Goal: Task Accomplishment & Management: Use online tool/utility

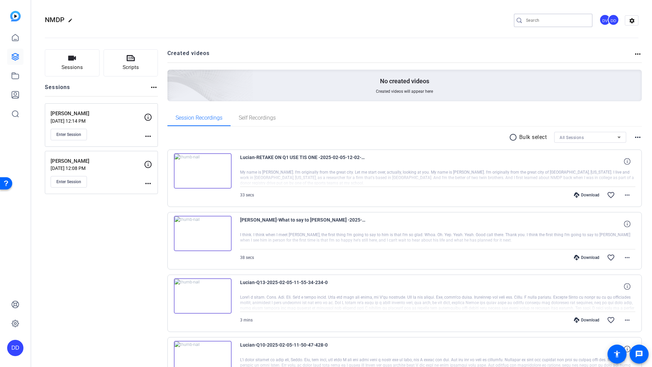
click at [560, 23] on input "Search" at bounding box center [556, 20] width 61 height 8
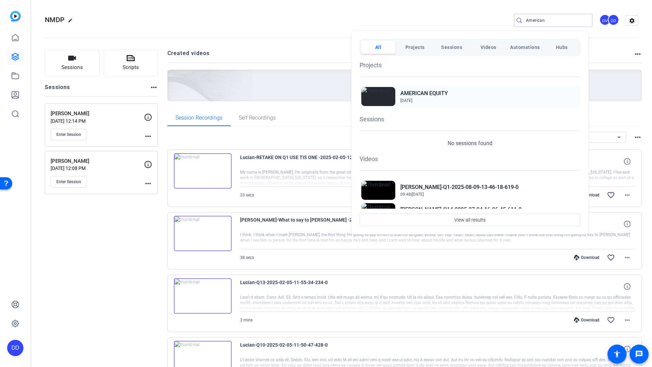
type input "American"
click at [425, 90] on h2 "AMERICAN EQUITY" at bounding box center [425, 93] width 48 height 8
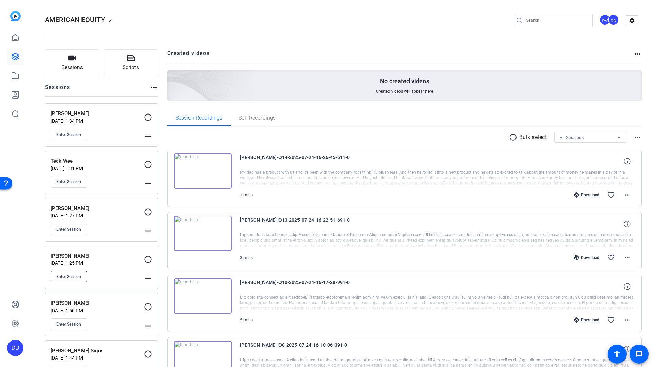
click at [65, 278] on span "Enter Session" at bounding box center [68, 276] width 25 height 5
click at [220, 174] on img at bounding box center [203, 170] width 58 height 35
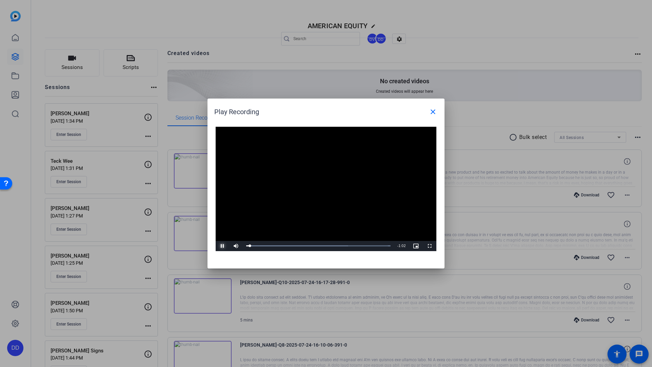
click at [222, 246] on span "Video Player" at bounding box center [223, 246] width 14 height 0
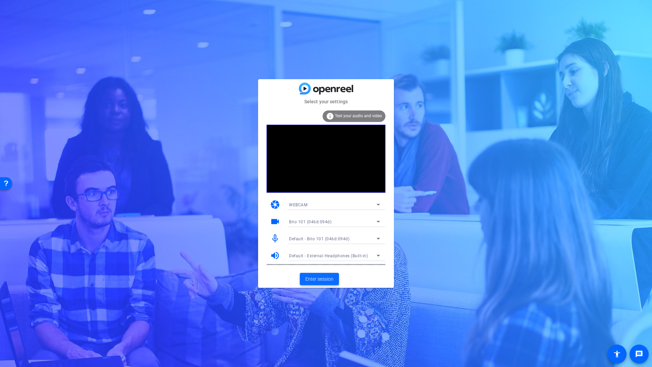
click at [310, 280] on span "Enter session" at bounding box center [319, 279] width 28 height 7
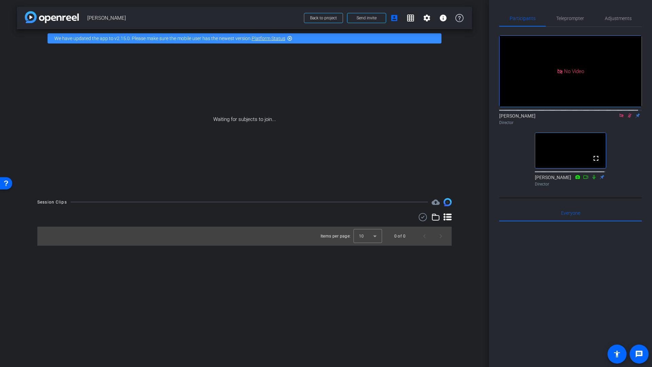
drag, startPoint x: 626, startPoint y: 122, endPoint x: 626, endPoint y: 131, distance: 9.2
click at [627, 118] on icon at bounding box center [629, 115] width 5 height 5
click at [619, 118] on icon at bounding box center [621, 115] width 5 height 5
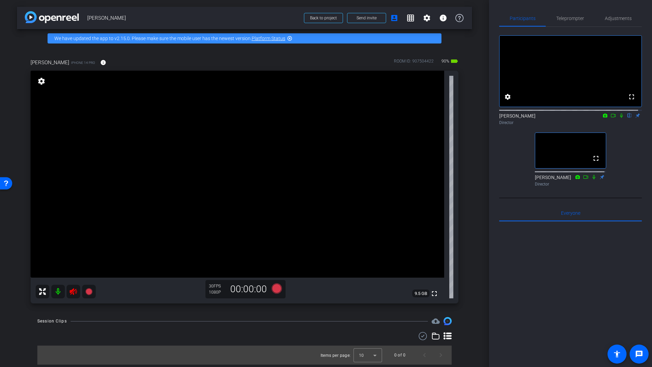
click at [73, 294] on icon at bounding box center [73, 291] width 7 height 7
click at [72, 292] on icon at bounding box center [73, 291] width 7 height 7
click at [616, 19] on span "Adjustments" at bounding box center [618, 18] width 27 height 5
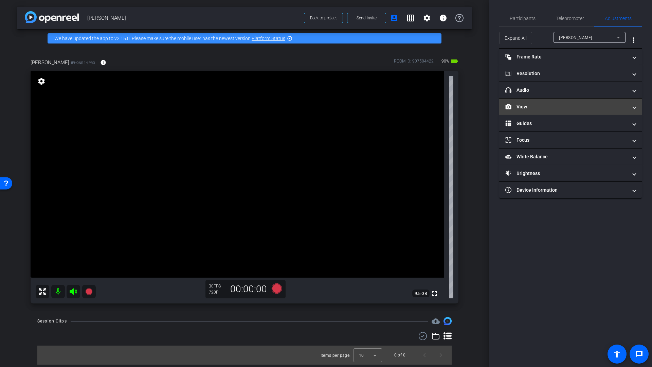
click at [527, 108] on mat-panel-title "View" at bounding box center [567, 106] width 122 height 7
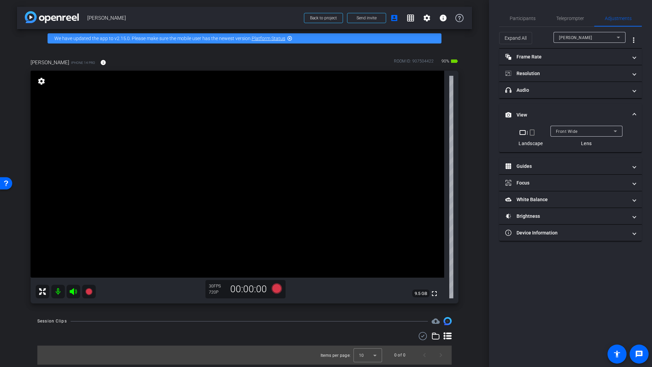
click at [580, 133] on div "Front Wide" at bounding box center [585, 131] width 58 height 8
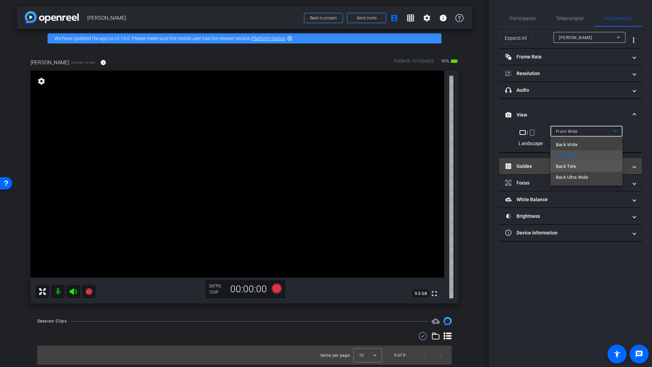
click at [567, 165] on span "Back Tele" at bounding box center [566, 166] width 20 height 8
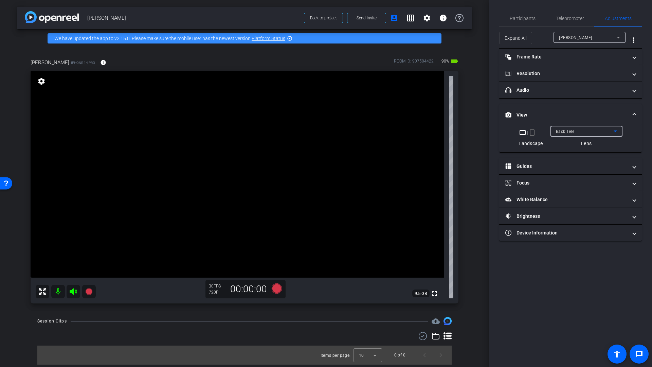
click at [598, 131] on div "Back Tele" at bounding box center [585, 131] width 58 height 8
click at [562, 145] on span "Back Wide" at bounding box center [567, 145] width 22 height 8
click at [574, 130] on span "Back Wide" at bounding box center [566, 131] width 21 height 5
click at [566, 156] on span "Front Wide" at bounding box center [567, 156] width 22 height 8
click at [548, 77] on mat-panel-title "Resolution" at bounding box center [567, 73] width 122 height 7
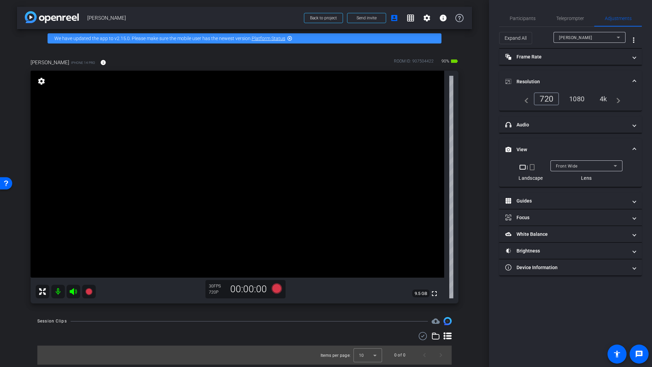
click at [604, 98] on div "4k" at bounding box center [604, 99] width 18 height 12
click at [606, 101] on div "4k" at bounding box center [604, 99] width 18 height 12
click at [606, 100] on div "4k" at bounding box center [604, 99] width 18 height 12
click at [606, 100] on div "4k" at bounding box center [602, 98] width 20 height 13
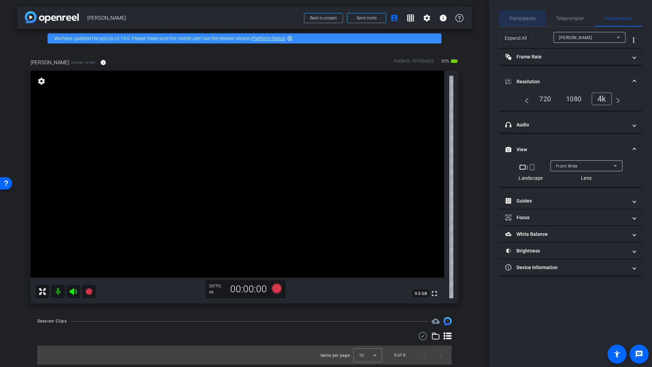
click at [521, 20] on span "Participants" at bounding box center [523, 18] width 26 height 5
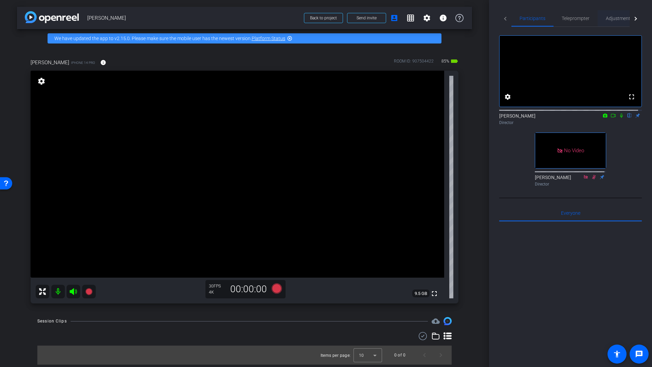
click at [617, 19] on span "Adjustments" at bounding box center [619, 18] width 27 height 5
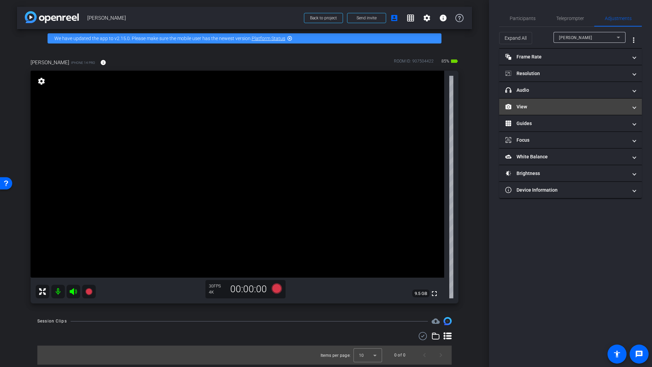
click at [528, 108] on mat-panel-title "View" at bounding box center [567, 106] width 122 height 7
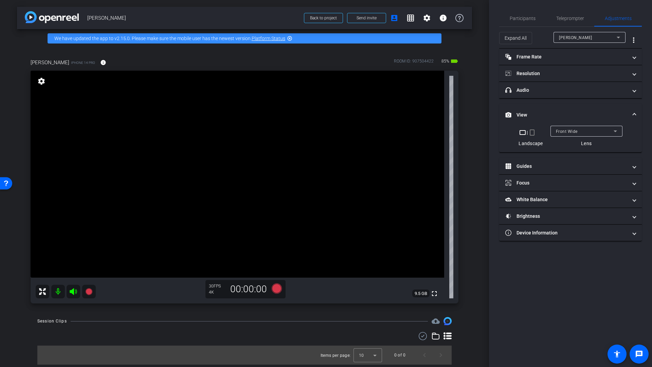
click at [583, 133] on div "Front Wide" at bounding box center [585, 131] width 58 height 8
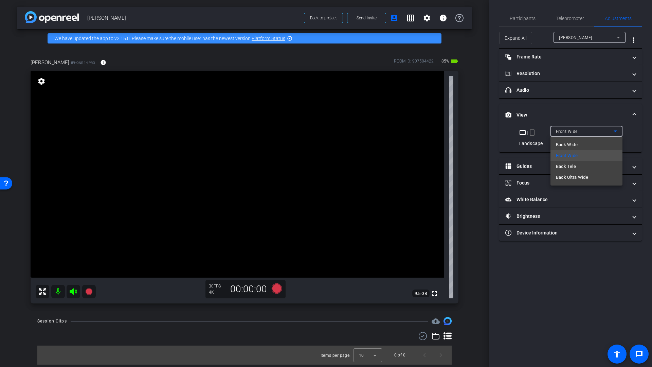
click at [575, 144] on span "Back Wide" at bounding box center [567, 145] width 22 height 8
click at [573, 131] on span "Back Wide" at bounding box center [566, 131] width 21 height 5
click at [575, 155] on span "Front Wide" at bounding box center [567, 156] width 22 height 8
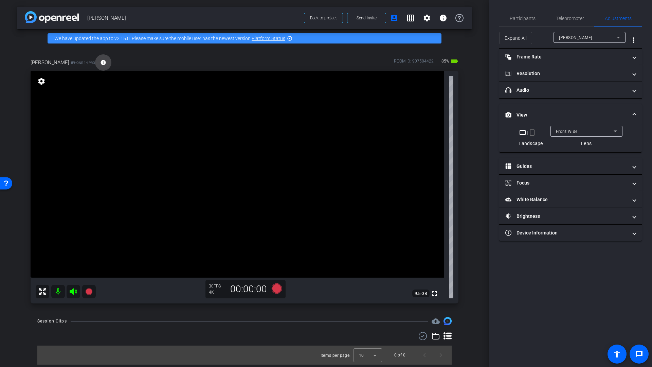
click at [100, 62] on mat-icon "info" at bounding box center [103, 62] width 6 height 6
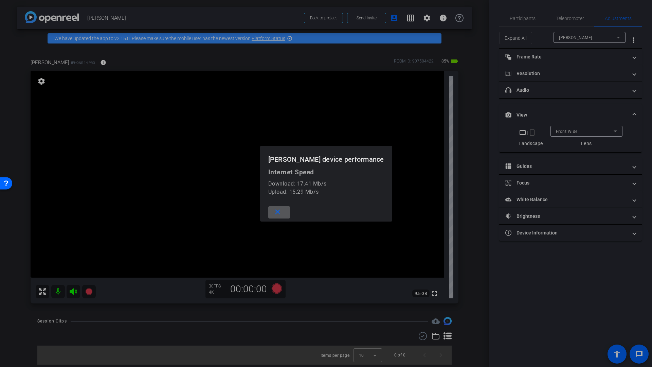
click at [125, 62] on div at bounding box center [326, 183] width 652 height 367
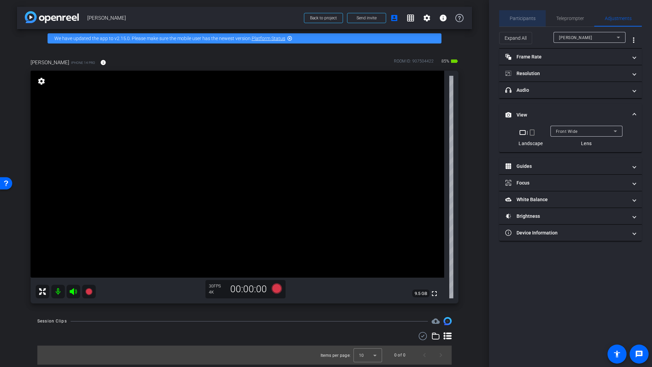
click at [529, 20] on span "Participants" at bounding box center [523, 18] width 26 height 5
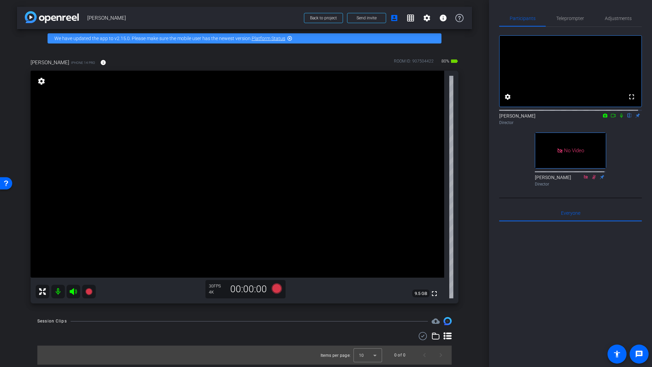
click at [611, 118] on icon at bounding box center [613, 115] width 5 height 5
click at [613, 20] on span "Adjustments" at bounding box center [618, 18] width 27 height 5
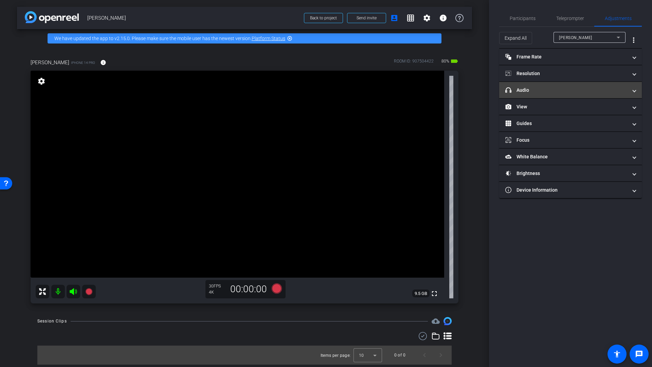
click at [543, 93] on mat-panel-title "headphone icon Audio" at bounding box center [567, 90] width 122 height 7
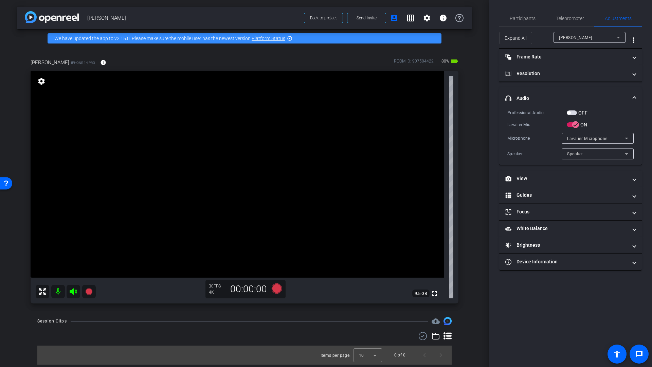
click at [570, 113] on span "button" at bounding box center [568, 112] width 3 height 3
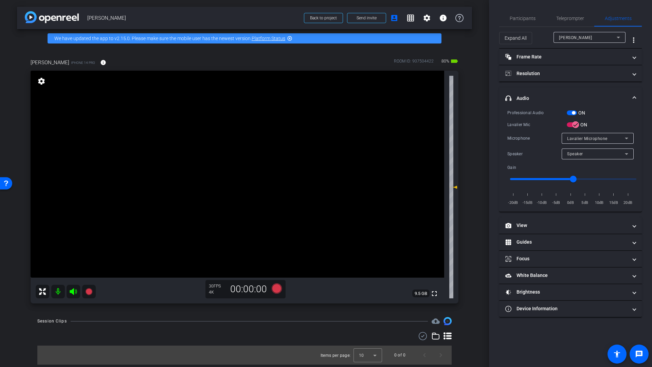
click at [611, 141] on div "Lavalier Microphone" at bounding box center [596, 138] width 58 height 8
click at [611, 141] on div at bounding box center [326, 183] width 652 height 367
click at [611, 112] on div "Professional Audio ON" at bounding box center [571, 112] width 126 height 7
click at [517, 18] on span "Participants" at bounding box center [523, 18] width 26 height 5
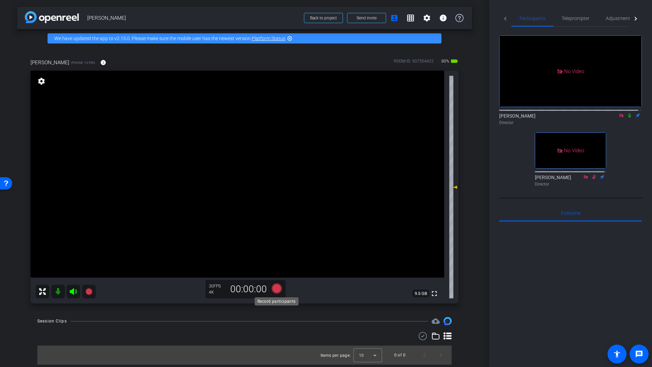
click at [276, 288] on icon at bounding box center [277, 288] width 10 height 10
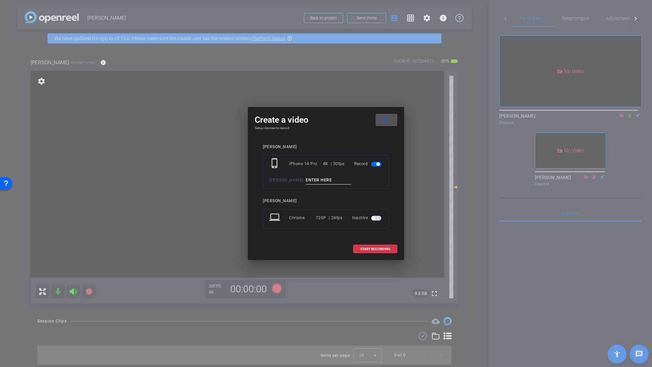
click at [309, 180] on input at bounding box center [329, 180] width 46 height 8
type input "Mic check"
click at [368, 250] on span at bounding box center [375, 249] width 43 height 16
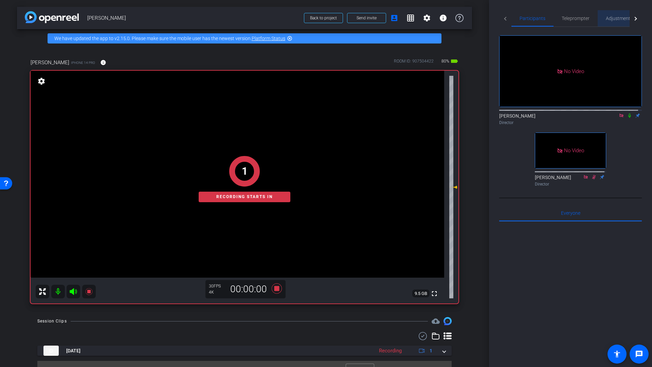
click at [617, 20] on span "Adjustments" at bounding box center [619, 18] width 27 height 5
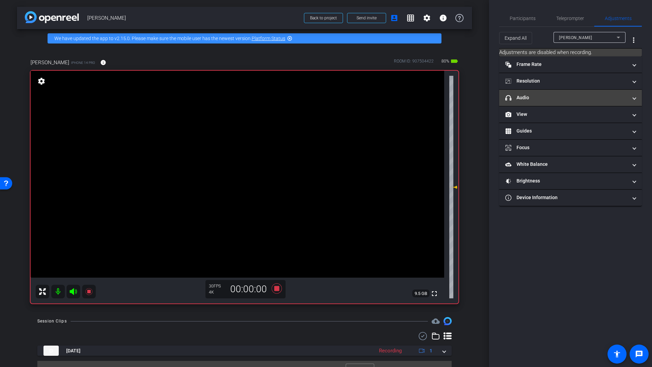
click at [531, 96] on mat-panel-title "headphone icon Audio" at bounding box center [567, 97] width 122 height 7
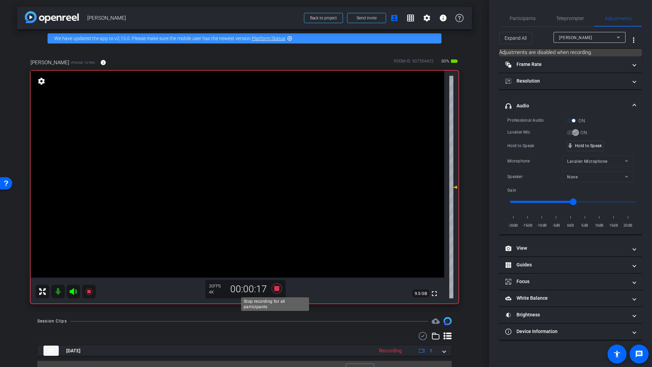
click at [277, 291] on icon at bounding box center [277, 288] width 16 height 12
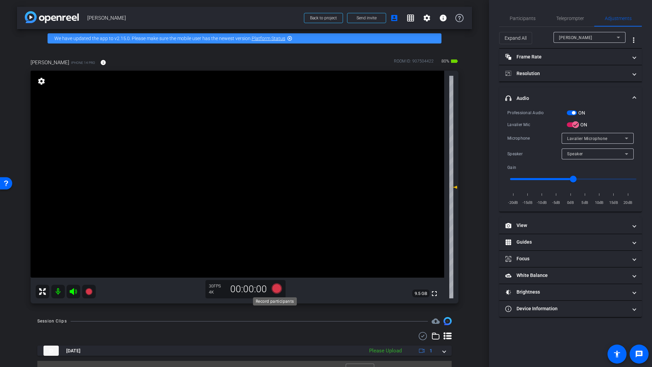
click at [276, 289] on icon at bounding box center [277, 288] width 10 height 10
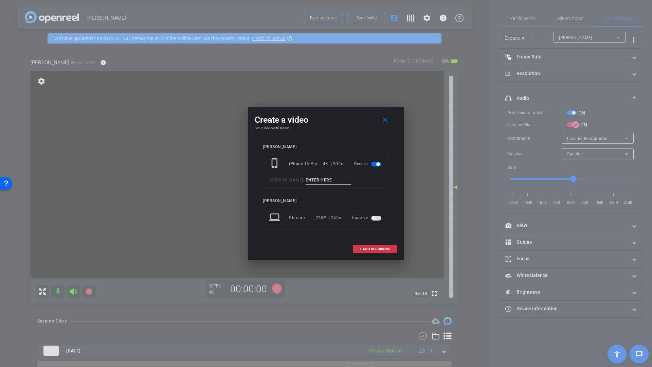
click at [311, 179] on input at bounding box center [329, 180] width 46 height 8
type input "Mic Check"
click at [377, 250] on button "START RECORDING" at bounding box center [375, 249] width 44 height 8
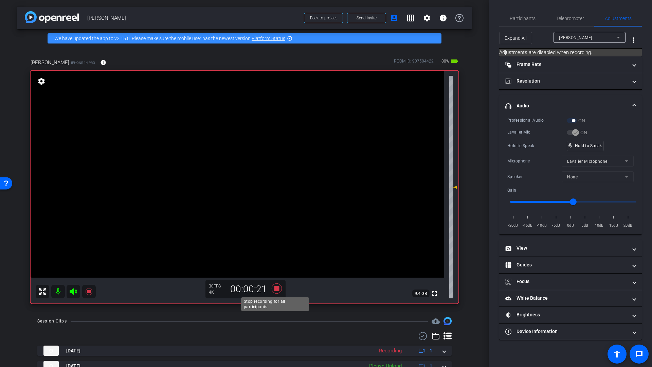
click at [276, 289] on icon at bounding box center [277, 288] width 10 height 10
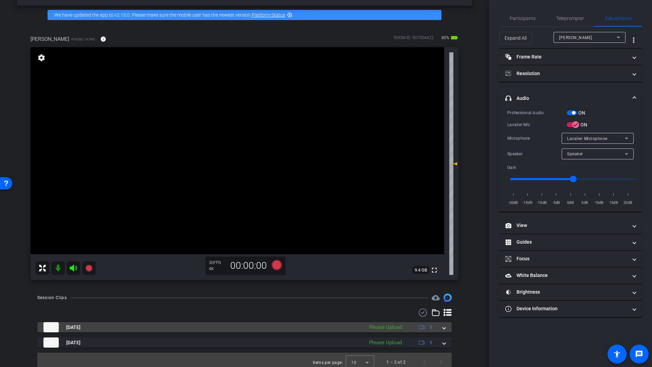
scroll to position [28, 0]
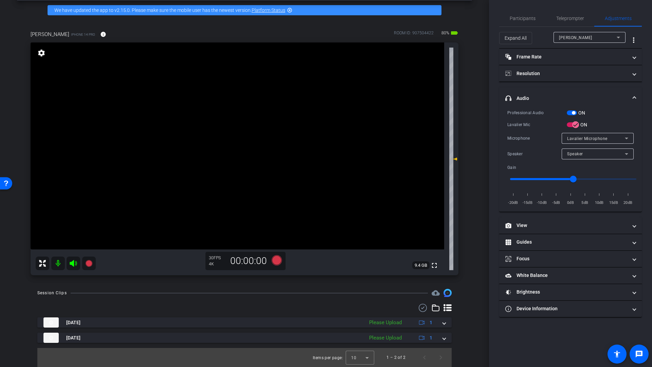
click at [58, 264] on mat-icon at bounding box center [58, 264] width 14 height 14
click at [71, 264] on icon at bounding box center [73, 263] width 7 height 7
click at [528, 19] on span "Participants" at bounding box center [523, 18] width 26 height 5
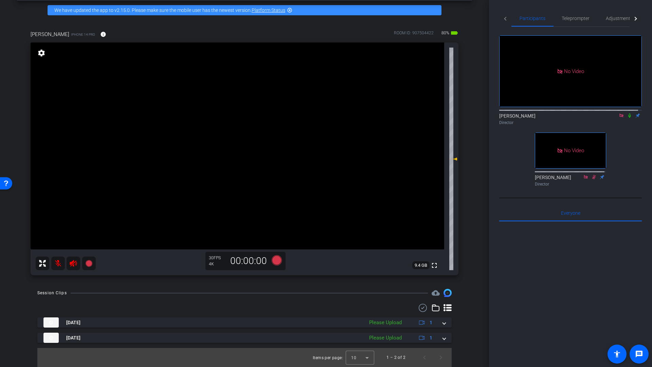
click at [627, 113] on icon at bounding box center [629, 115] width 5 height 5
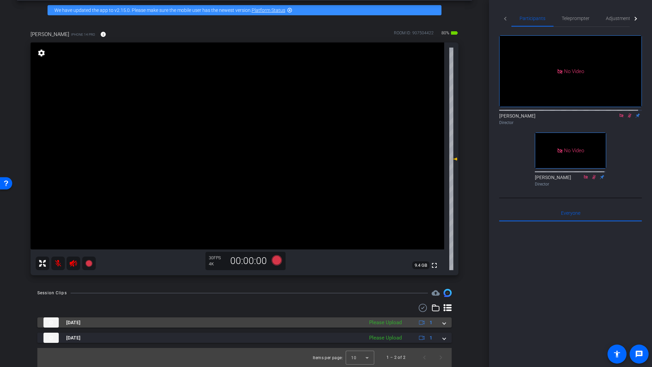
click at [443, 323] on span at bounding box center [444, 322] width 3 height 7
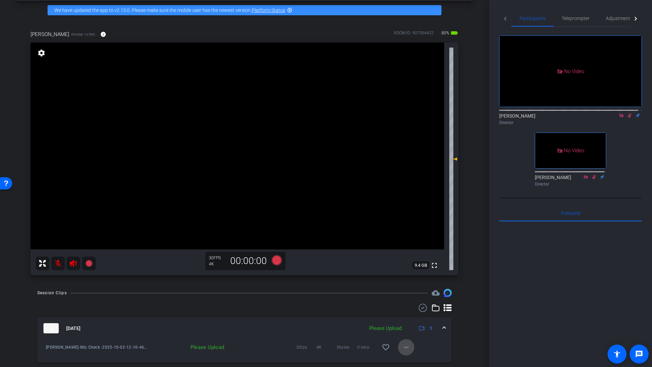
click at [404, 348] on mat-icon "more_horiz" at bounding box center [406, 347] width 8 height 8
click at [414, 316] on span "Upload" at bounding box center [413, 316] width 27 height 8
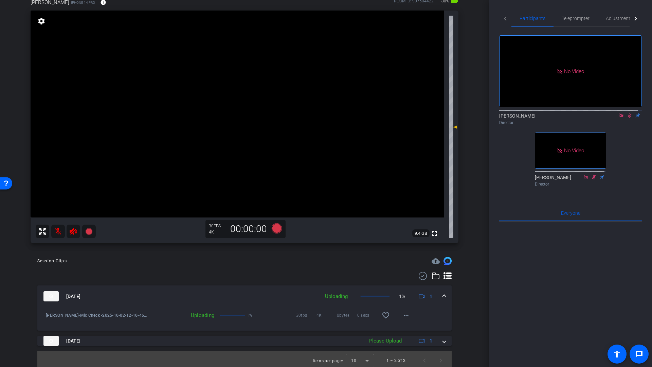
scroll to position [63, 0]
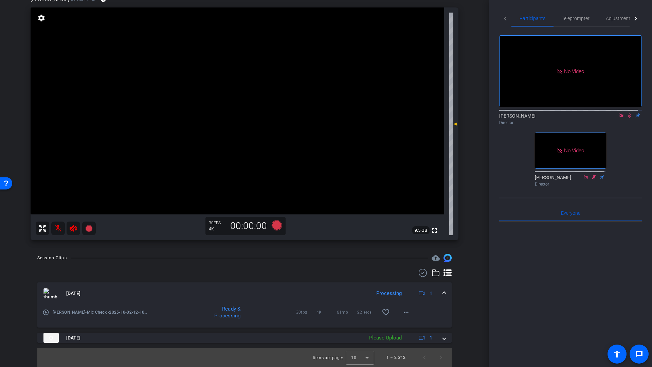
click at [44, 314] on mat-icon "play_circle_outline" at bounding box center [45, 312] width 7 height 7
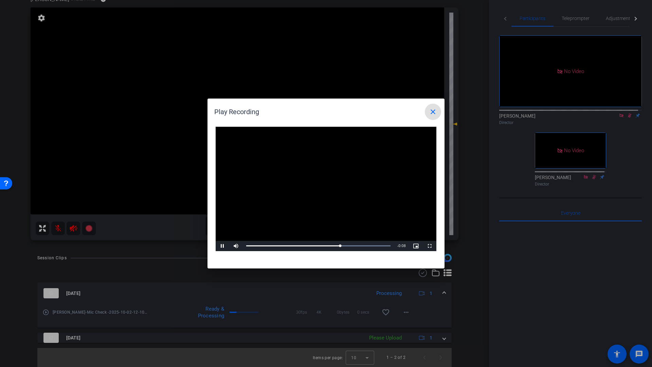
click at [436, 112] on mat-icon "close" at bounding box center [433, 112] width 8 height 8
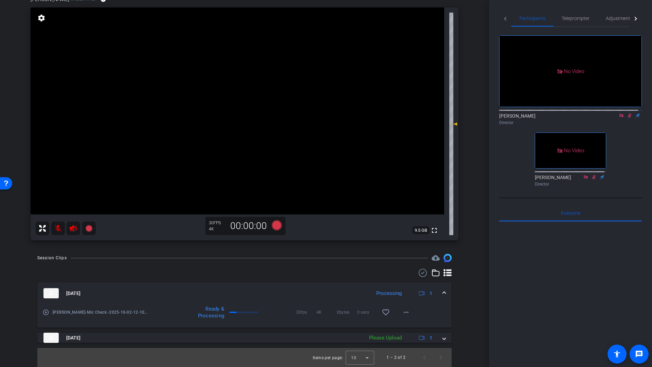
drag, startPoint x: 55, startPoint y: 230, endPoint x: 73, endPoint y: 229, distance: 18.7
click at [57, 230] on mat-icon at bounding box center [58, 229] width 14 height 14
click at [74, 229] on icon at bounding box center [73, 228] width 8 height 8
click at [612, 18] on span "Adjustments" at bounding box center [619, 18] width 27 height 5
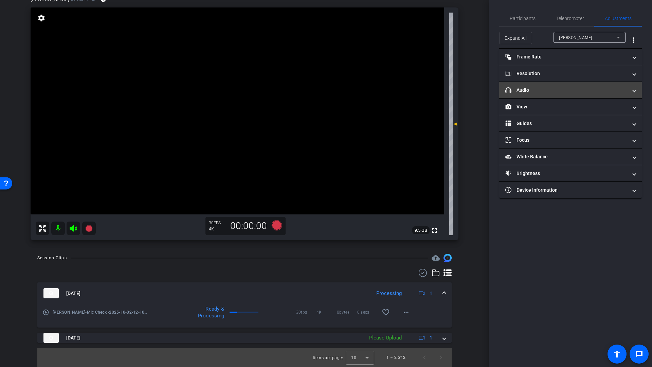
click at [532, 90] on mat-panel-title "headphone icon Audio" at bounding box center [567, 90] width 122 height 7
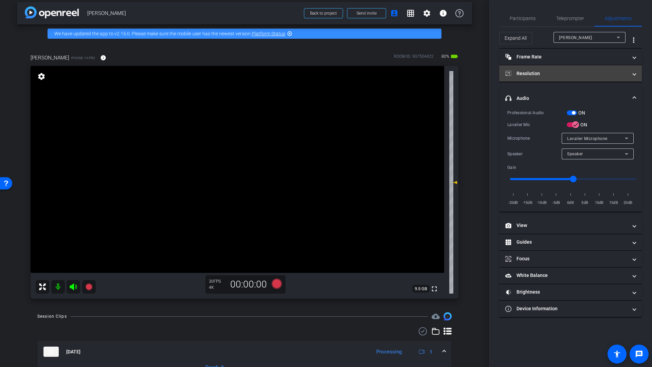
scroll to position [0, 0]
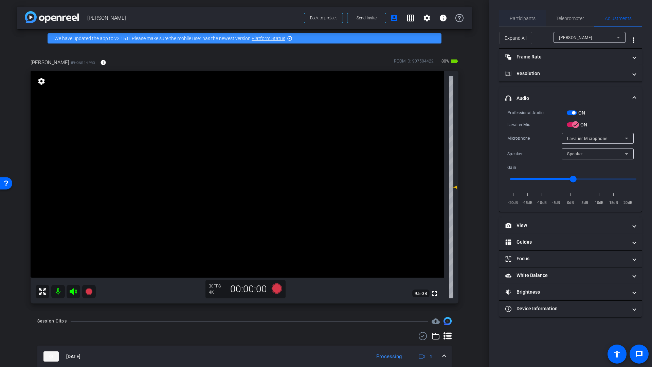
click at [524, 16] on span "Participants" at bounding box center [523, 18] width 26 height 5
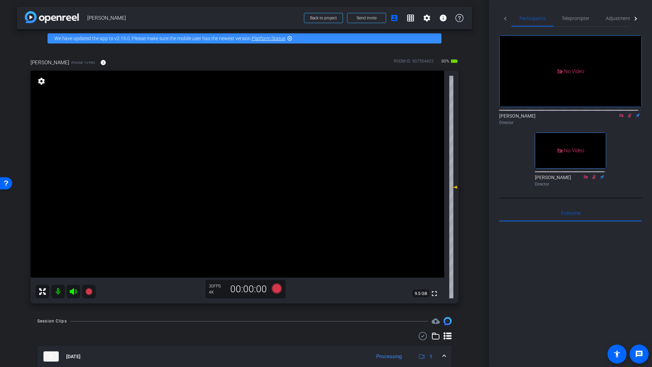
click at [627, 113] on icon at bounding box center [629, 115] width 5 height 5
drag, startPoint x: 618, startPoint y: 96, endPoint x: 619, endPoint y: 102, distance: 6.2
click at [619, 113] on icon at bounding box center [621, 115] width 5 height 5
click at [273, 289] on icon at bounding box center [277, 288] width 10 height 10
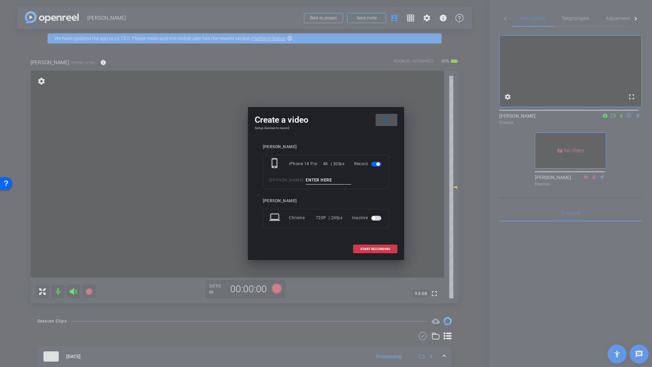
click at [317, 180] on input at bounding box center [329, 180] width 46 height 8
type input "Smile"
click at [368, 252] on span at bounding box center [375, 249] width 43 height 16
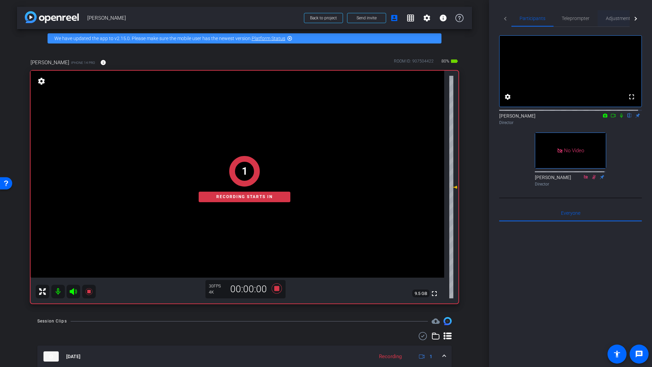
click at [617, 19] on span "Adjustments" at bounding box center [619, 18] width 27 height 5
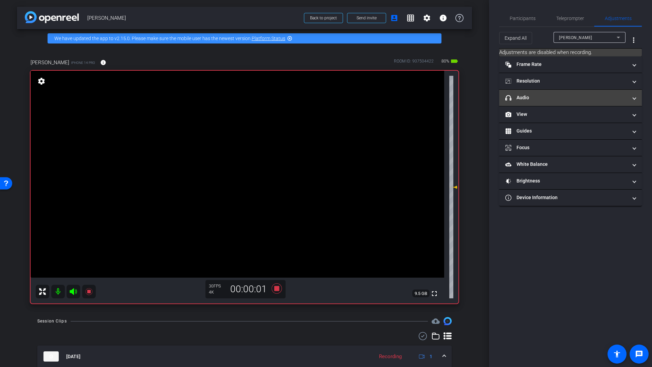
click at [546, 98] on mat-panel-title "headphone icon Audio" at bounding box center [567, 97] width 122 height 7
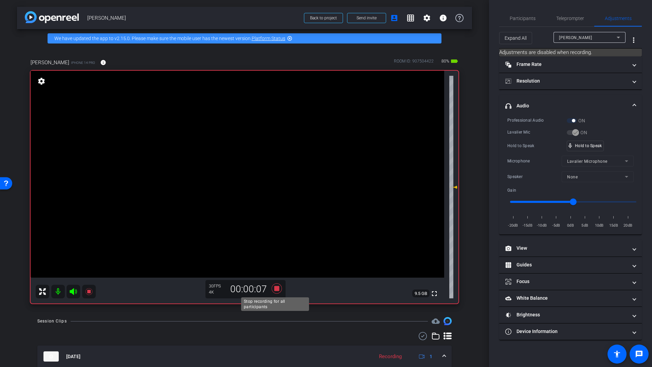
click at [275, 289] on icon at bounding box center [277, 288] width 10 height 10
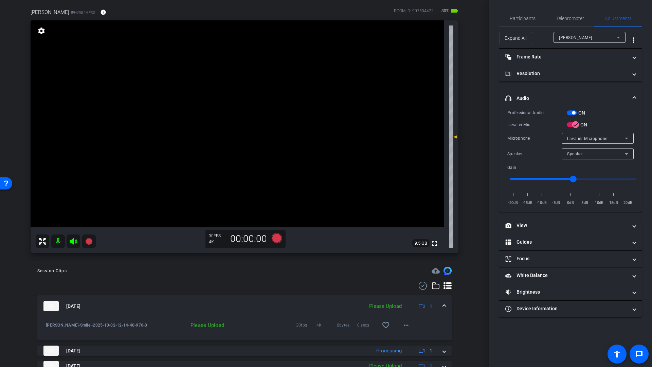
scroll to position [78, 0]
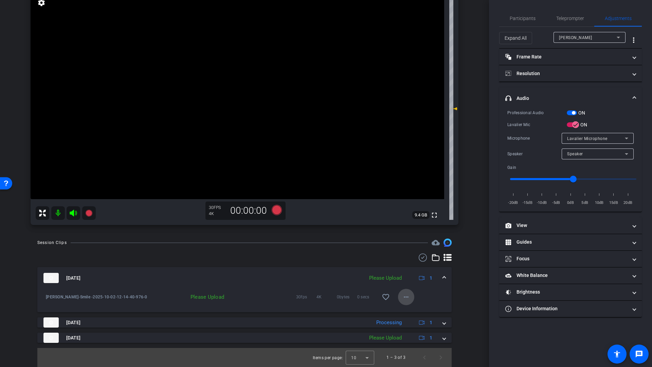
click at [404, 299] on mat-icon "more_horiz" at bounding box center [406, 297] width 8 height 8
click at [407, 311] on span "Upload" at bounding box center [413, 311] width 27 height 8
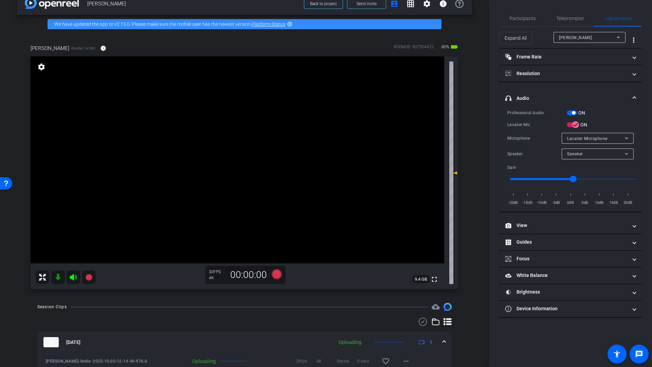
scroll to position [0, 0]
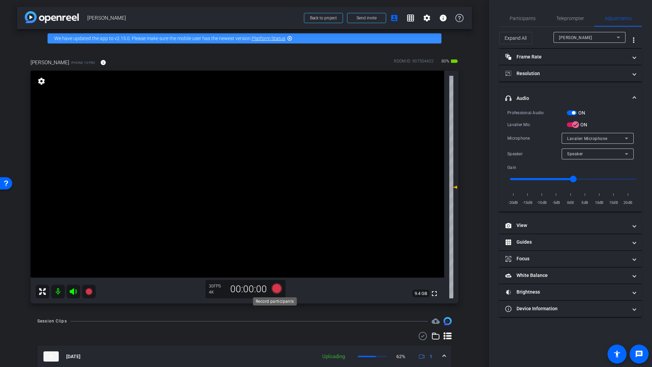
click at [277, 288] on icon at bounding box center [277, 288] width 10 height 10
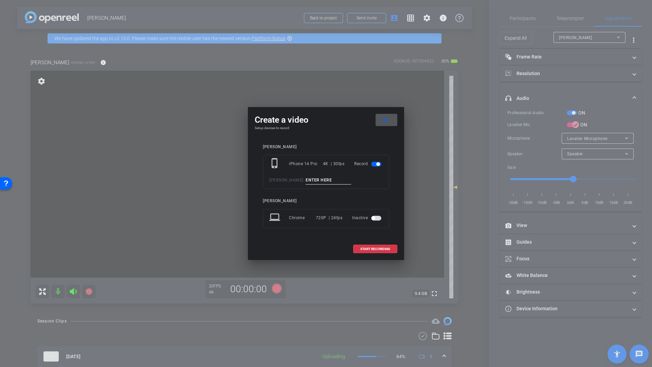
click at [314, 179] on input at bounding box center [329, 180] width 46 height 8
type input "Q1"
click at [386, 251] on span at bounding box center [375, 249] width 43 height 16
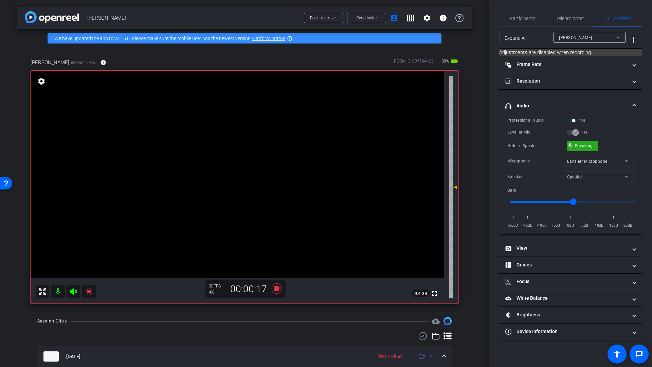
click at [593, 149] on div "mic_none Speaking..." at bounding box center [582, 146] width 31 height 10
click at [279, 289] on icon at bounding box center [277, 288] width 16 height 12
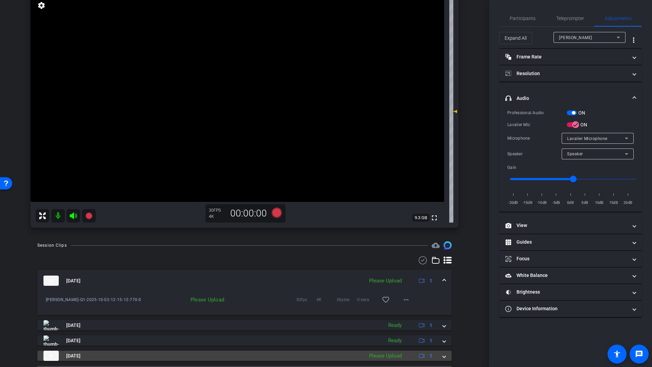
scroll to position [94, 0]
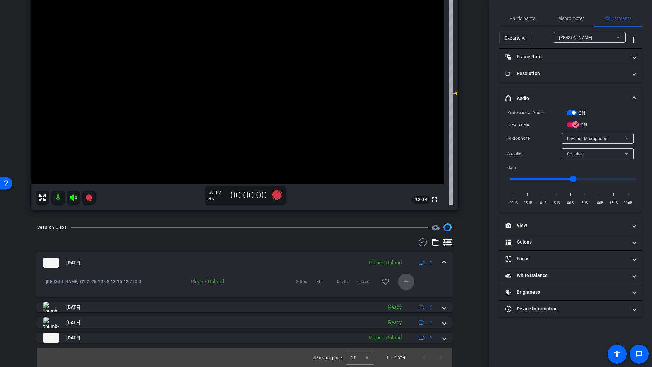
click at [402, 284] on mat-icon "more_horiz" at bounding box center [406, 282] width 8 height 8
click at [405, 294] on span "Upload" at bounding box center [413, 296] width 27 height 8
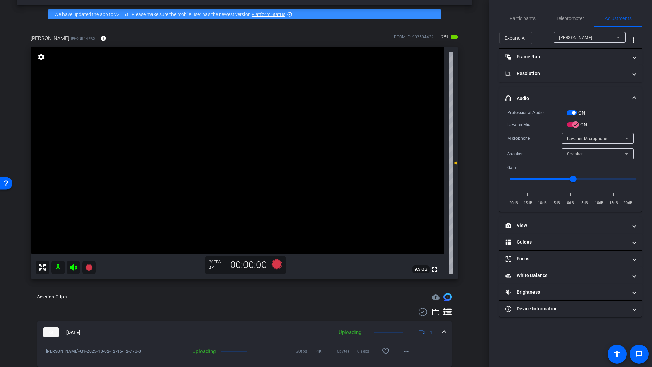
scroll to position [0, 0]
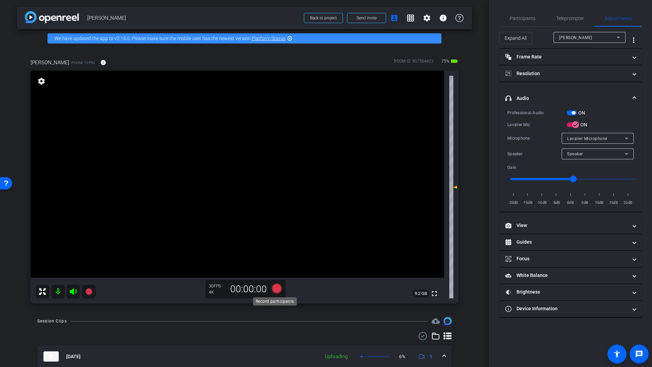
click at [275, 288] on icon at bounding box center [277, 288] width 10 height 10
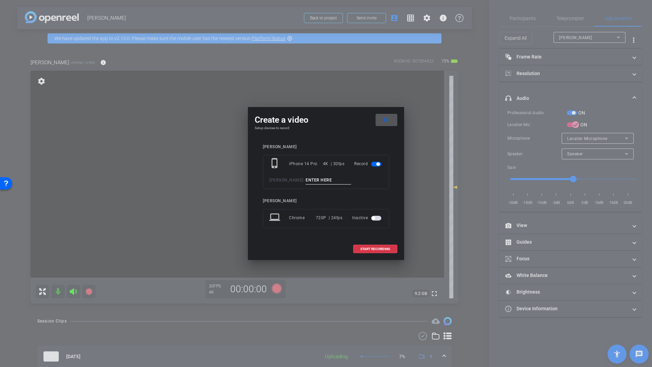
click at [314, 179] on input at bounding box center [329, 180] width 46 height 8
type input "Q2"
click at [368, 250] on span at bounding box center [375, 249] width 43 height 16
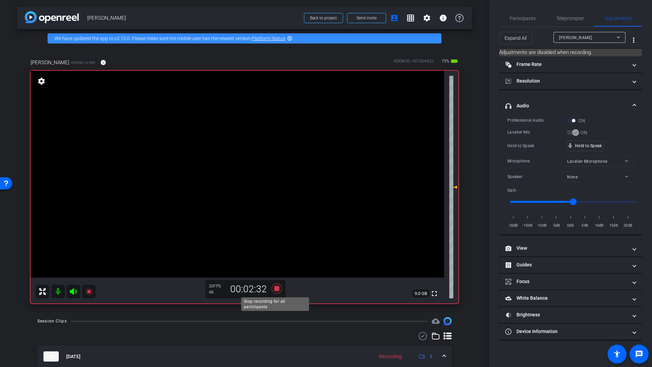
click at [276, 290] on icon at bounding box center [277, 288] width 10 height 10
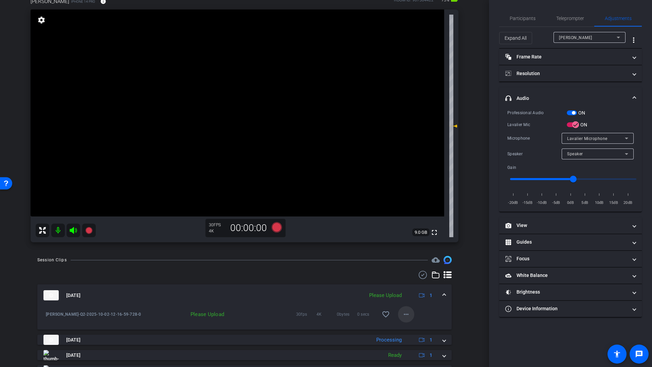
scroll to position [64, 0]
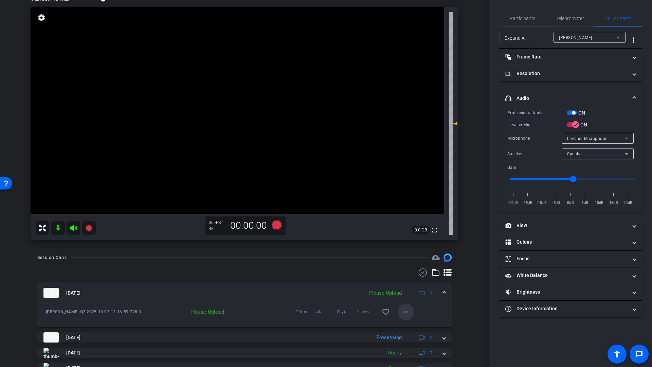
click at [405, 311] on mat-icon "more_horiz" at bounding box center [406, 312] width 8 height 8
click at [408, 327] on span "Upload" at bounding box center [413, 326] width 27 height 8
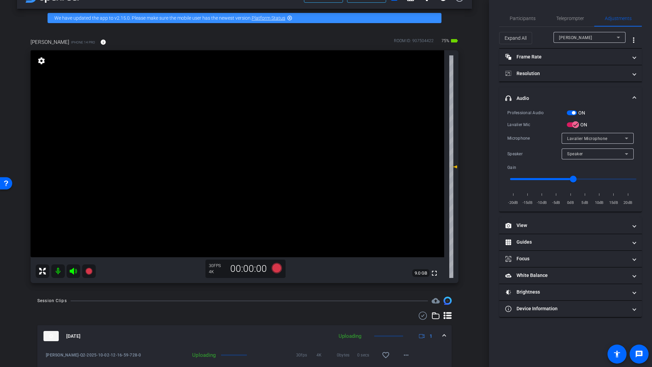
scroll to position [1, 0]
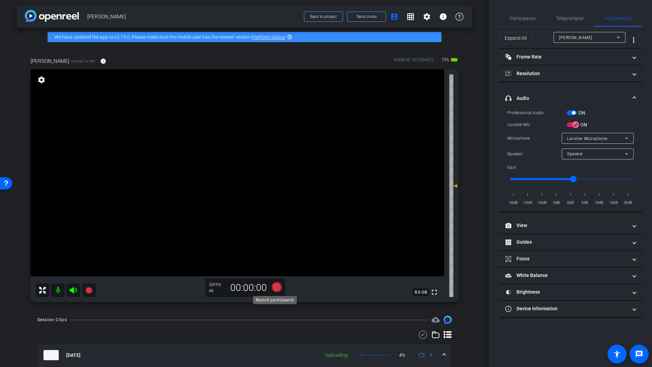
click at [274, 287] on icon at bounding box center [277, 287] width 10 height 10
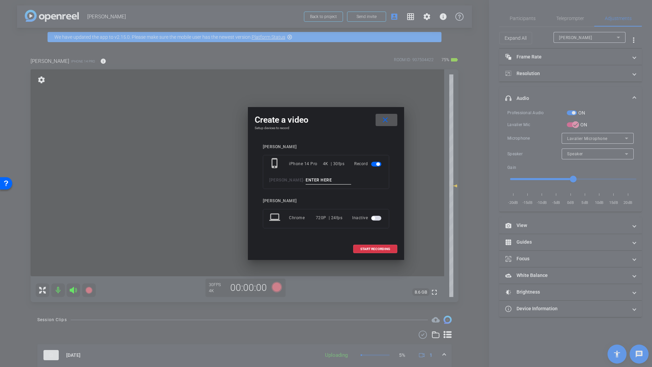
click at [311, 181] on input at bounding box center [329, 180] width 46 height 8
type input "@2b what excites"
drag, startPoint x: 371, startPoint y: 247, endPoint x: 381, endPoint y: 251, distance: 11.3
click at [371, 247] on span "START RECORDING" at bounding box center [375, 248] width 30 height 3
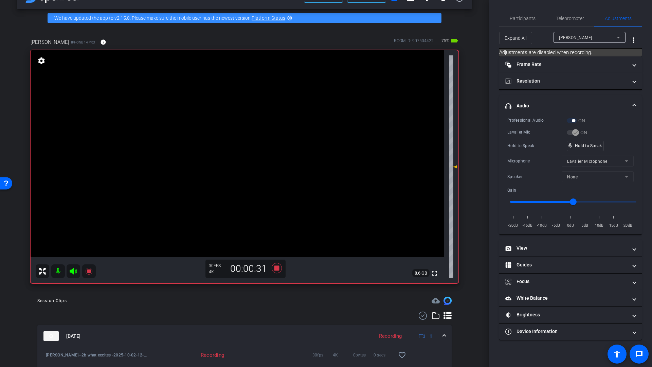
scroll to position [19, 0]
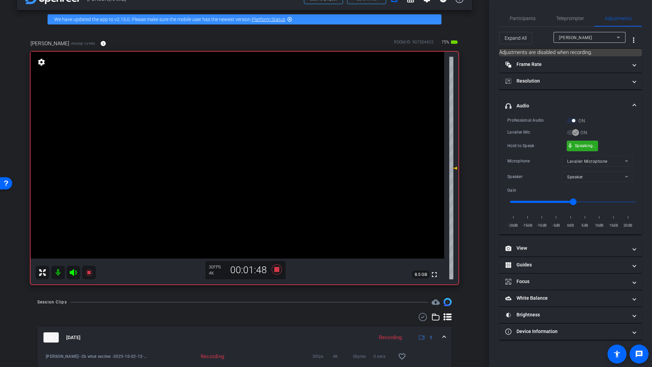
click at [572, 145] on span "mic_none" at bounding box center [570, 146] width 6 height 6
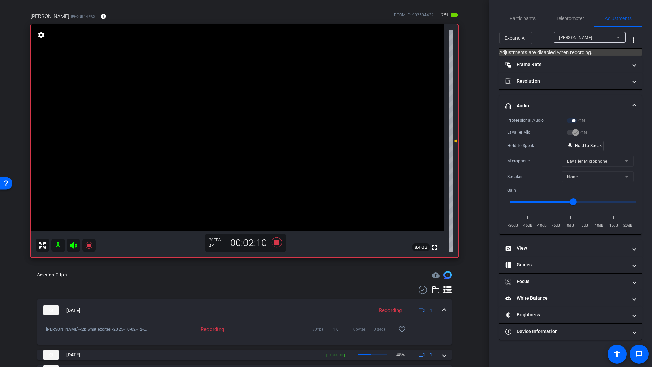
scroll to position [45, 0]
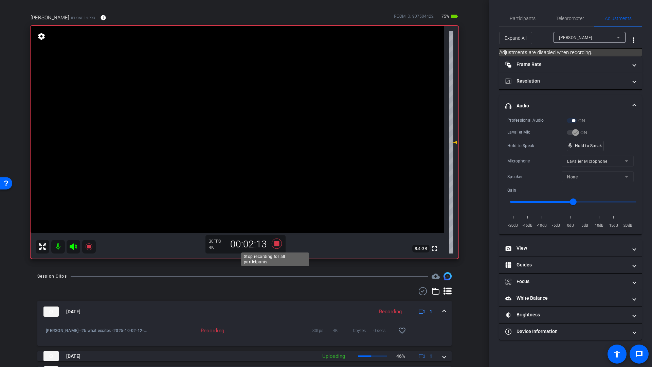
click at [276, 241] on icon at bounding box center [277, 244] width 10 height 10
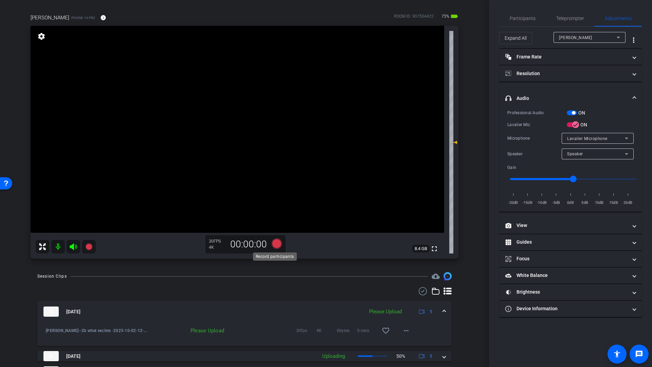
click at [274, 244] on icon at bounding box center [277, 244] width 10 height 10
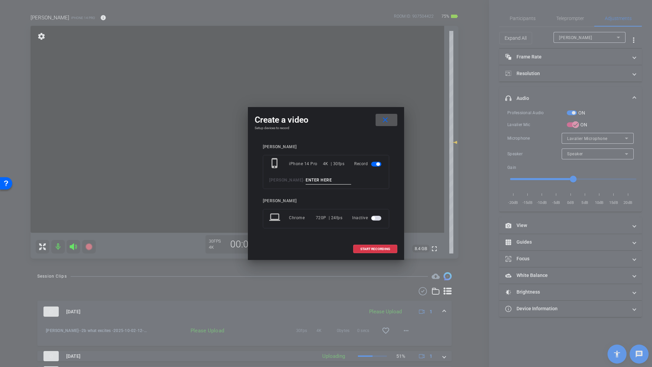
click at [311, 177] on input at bounding box center [329, 180] width 46 height 8
type input "Q4"
click at [374, 249] on span "START RECORDING" at bounding box center [375, 248] width 30 height 3
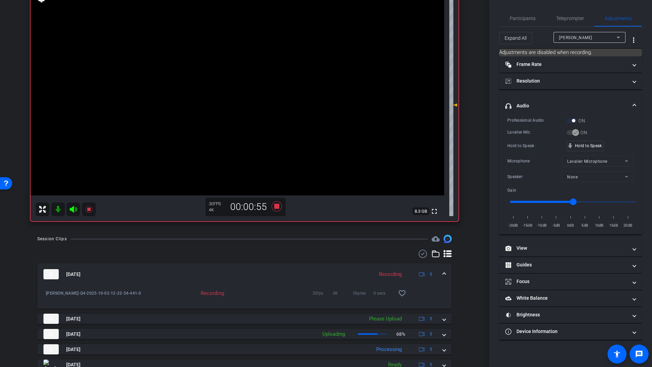
scroll to position [81, 0]
click at [275, 208] on icon at bounding box center [277, 208] width 10 height 10
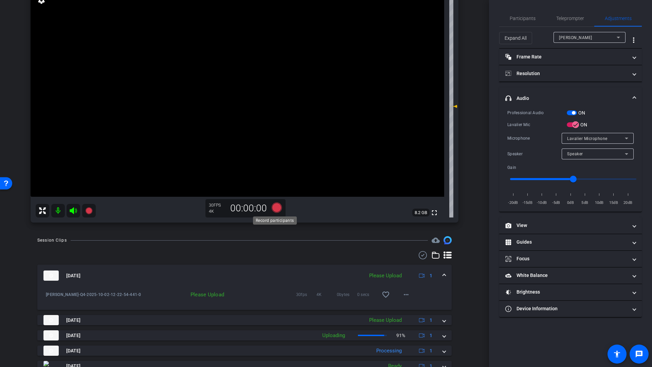
click at [276, 209] on icon at bounding box center [277, 208] width 10 height 10
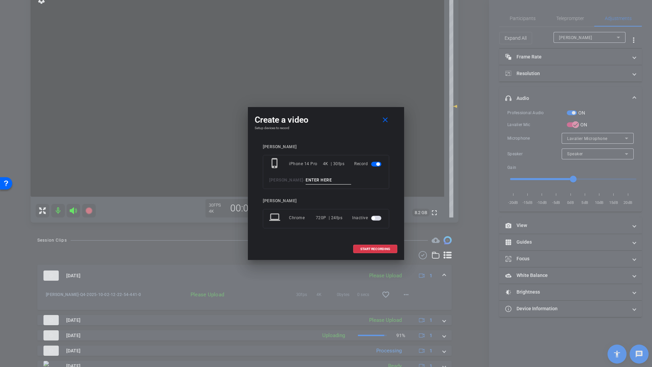
click at [325, 181] on input at bounding box center [329, 180] width 46 height 8
type input "Q5"
click at [371, 248] on span "START RECORDING" at bounding box center [375, 248] width 30 height 3
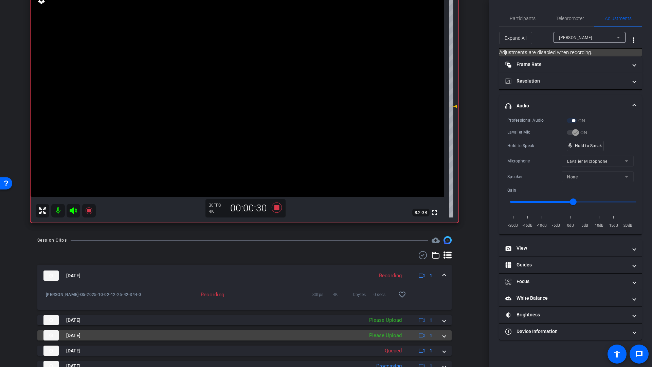
click at [443, 337] on span at bounding box center [444, 335] width 3 height 7
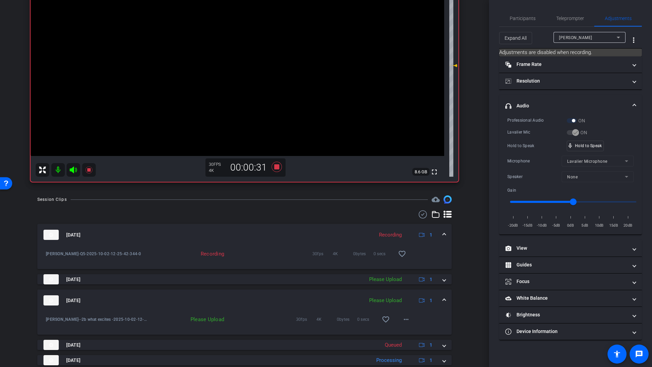
scroll to position [124, 0]
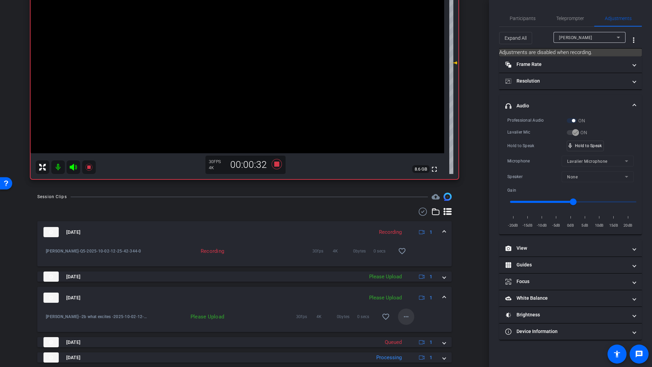
click at [405, 317] on mat-icon "more_horiz" at bounding box center [406, 317] width 8 height 8
click at [406, 330] on span "Upload" at bounding box center [413, 331] width 27 height 8
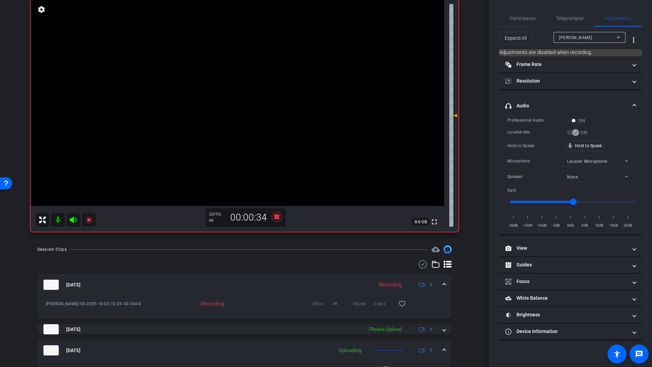
scroll to position [14, 0]
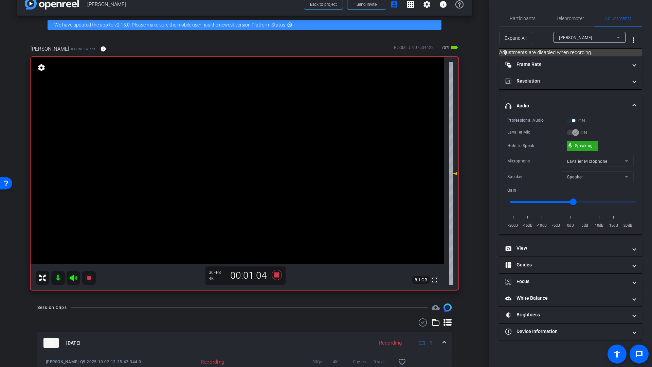
click at [588, 149] on div "mic_none Speaking..." at bounding box center [582, 146] width 31 height 10
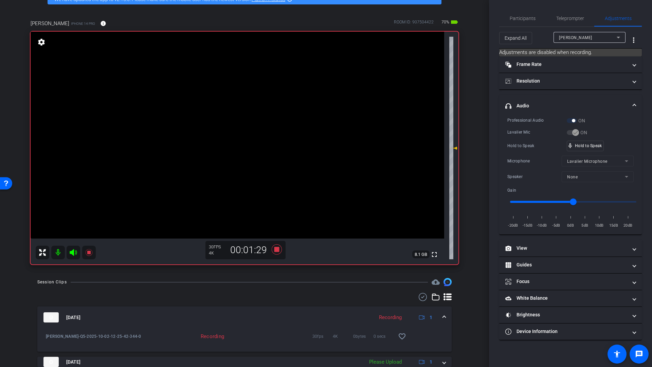
scroll to position [37, 0]
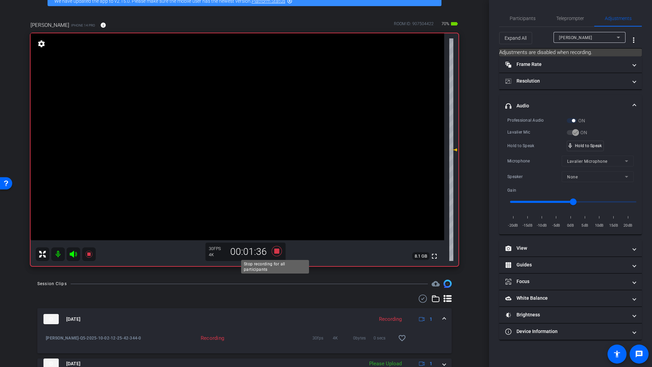
click at [276, 250] on icon at bounding box center [277, 251] width 10 height 10
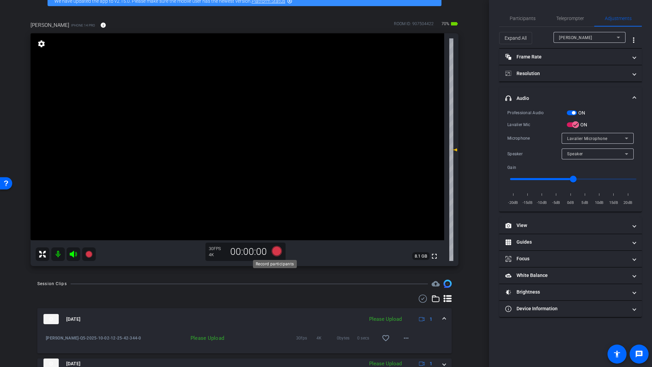
click at [275, 250] on icon at bounding box center [277, 251] width 10 height 10
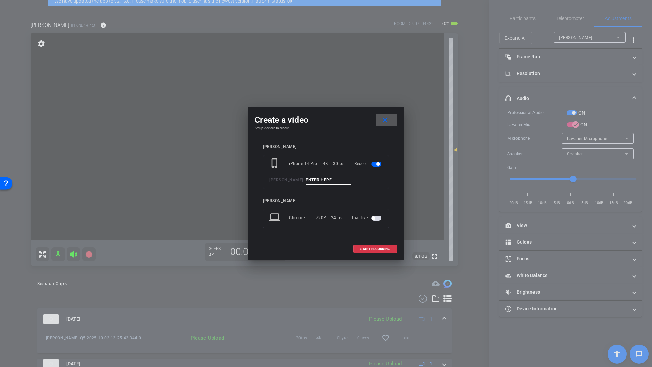
click at [322, 179] on input at bounding box center [329, 180] width 46 height 8
type input "Q6"
click at [368, 249] on span "START RECORDING" at bounding box center [375, 248] width 30 height 3
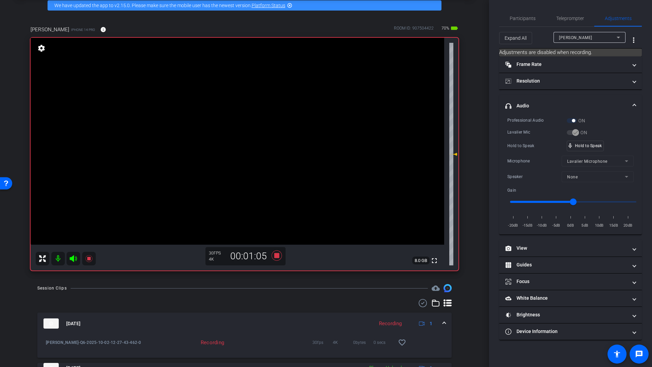
scroll to position [27, 0]
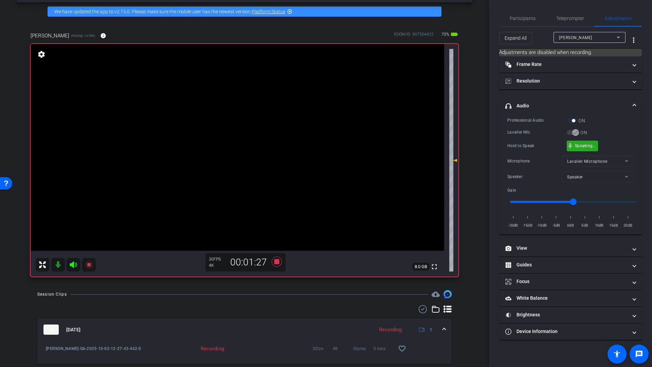
drag, startPoint x: 585, startPoint y: 145, endPoint x: 592, endPoint y: 150, distance: 8.2
click at [276, 262] on icon at bounding box center [277, 262] width 10 height 10
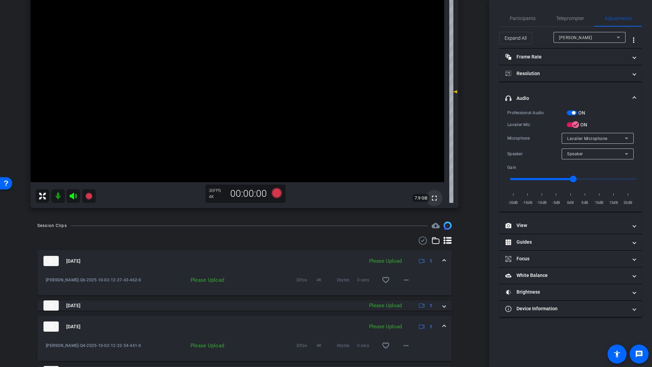
scroll to position [81, 0]
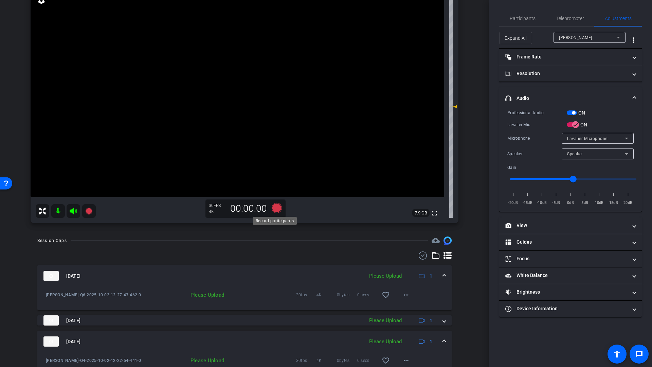
click at [275, 208] on icon at bounding box center [277, 208] width 10 height 10
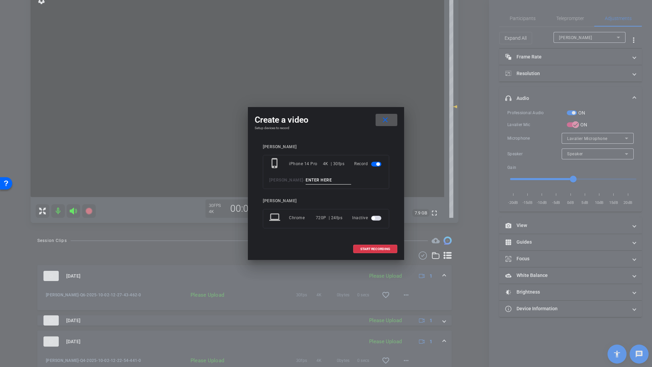
click at [309, 180] on input at bounding box center [329, 180] width 46 height 8
type input "Q7"
click at [380, 249] on span "START RECORDING" at bounding box center [375, 248] width 30 height 3
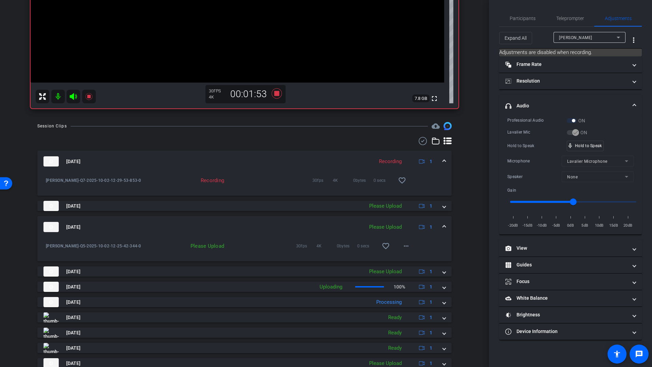
scroll to position [211, 0]
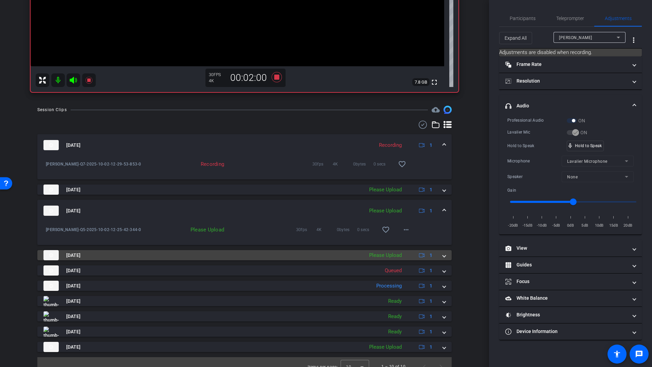
click at [443, 256] on span at bounding box center [444, 255] width 3 height 7
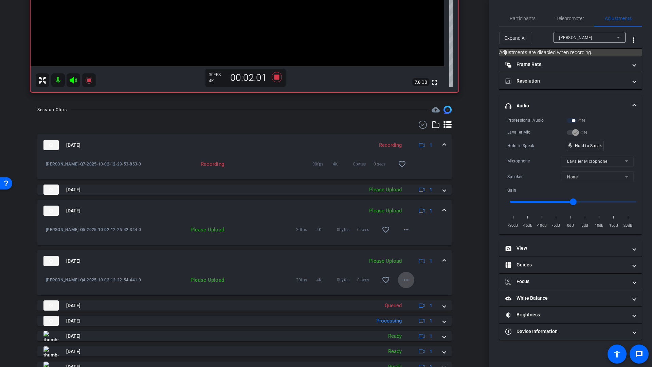
click at [407, 282] on mat-icon "more_horiz" at bounding box center [406, 280] width 8 height 8
click at [407, 295] on span "Upload" at bounding box center [413, 294] width 27 height 8
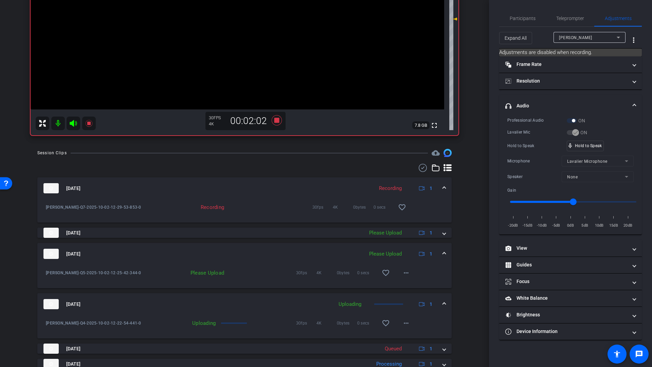
scroll to position [72, 0]
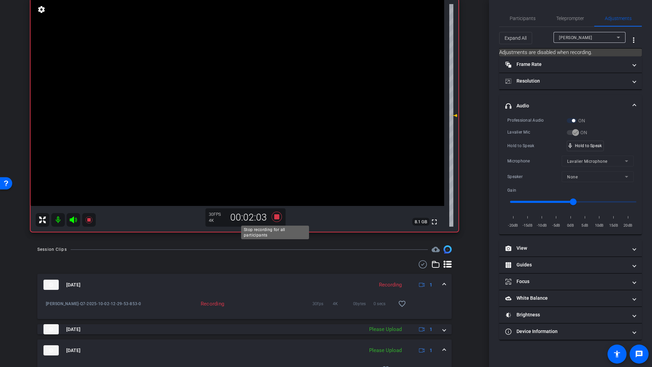
click at [274, 216] on icon at bounding box center [277, 217] width 10 height 10
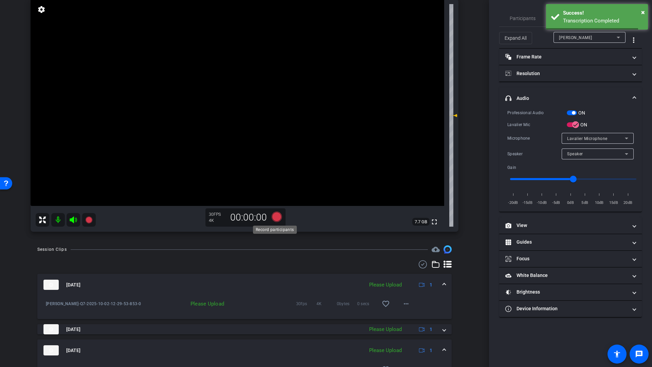
click at [275, 217] on icon at bounding box center [277, 217] width 10 height 10
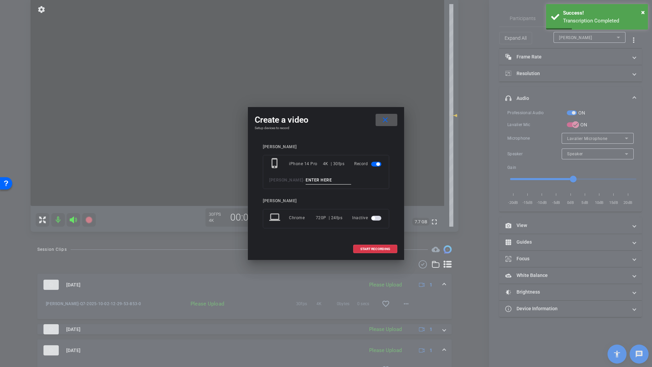
click at [318, 179] on input at bounding box center [329, 180] width 46 height 8
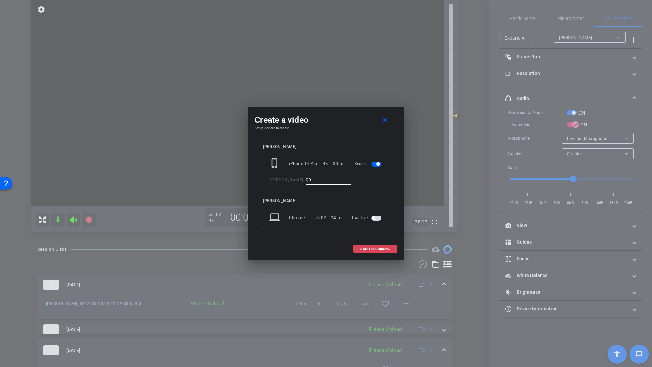
type input "Q9"
click at [374, 250] on span at bounding box center [375, 249] width 43 height 16
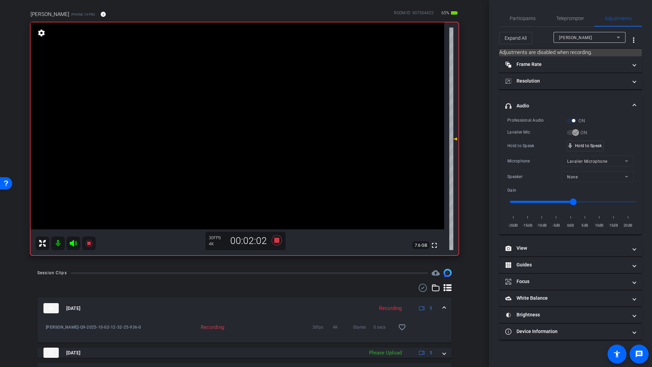
scroll to position [29, 0]
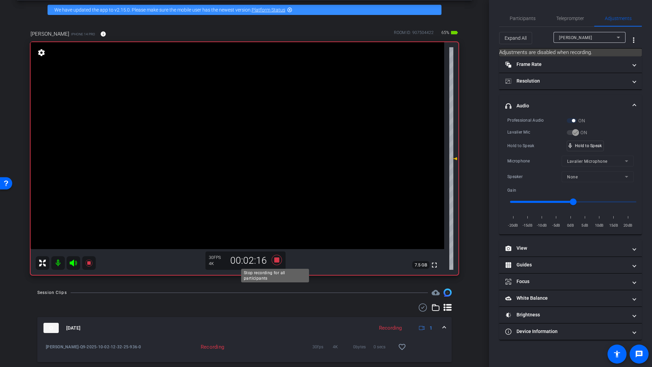
click at [276, 260] on icon at bounding box center [277, 260] width 10 height 10
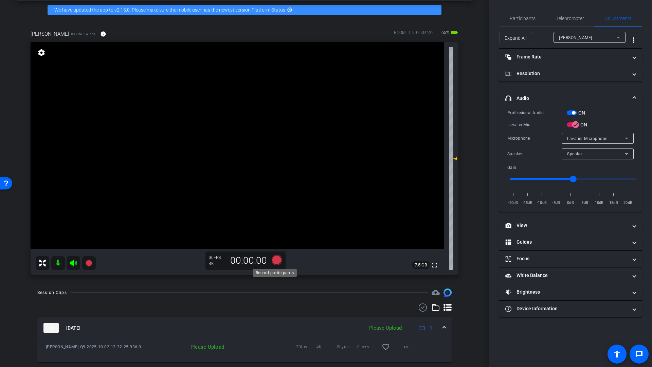
click at [277, 261] on icon at bounding box center [277, 260] width 10 height 10
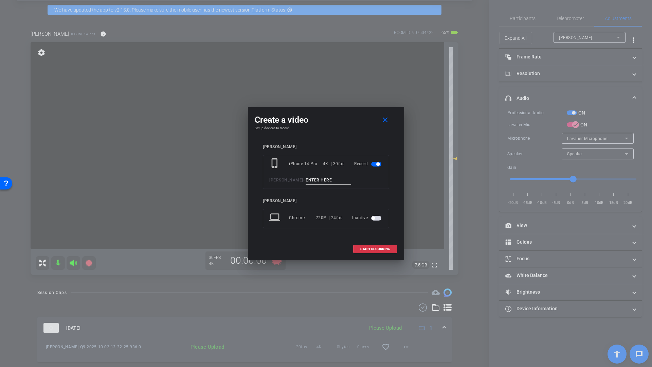
click at [314, 182] on input at bounding box center [329, 180] width 46 height 8
type input "Q11"
click at [377, 250] on span "START RECORDING" at bounding box center [375, 248] width 30 height 3
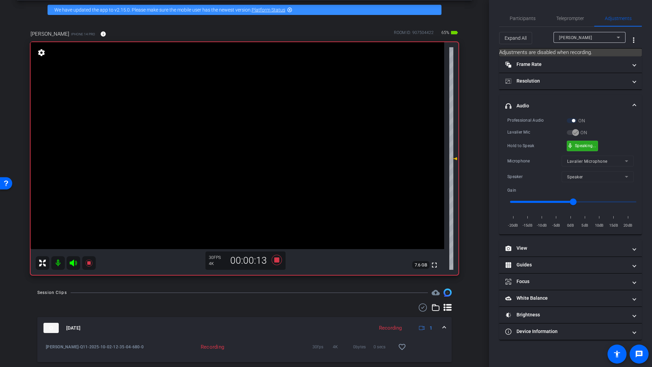
drag, startPoint x: 585, startPoint y: 144, endPoint x: 627, endPoint y: 154, distance: 42.9
click at [275, 261] on icon at bounding box center [277, 260] width 10 height 10
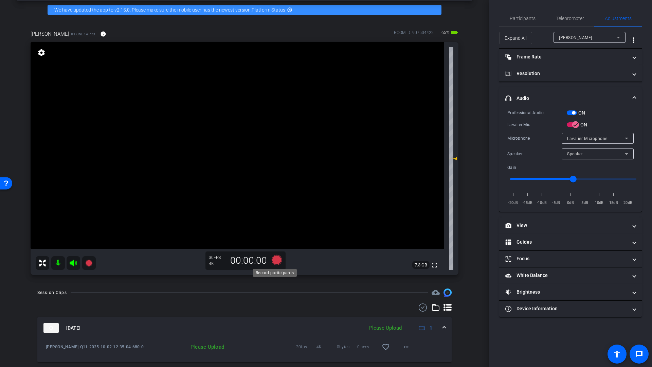
click at [275, 262] on icon at bounding box center [277, 260] width 10 height 10
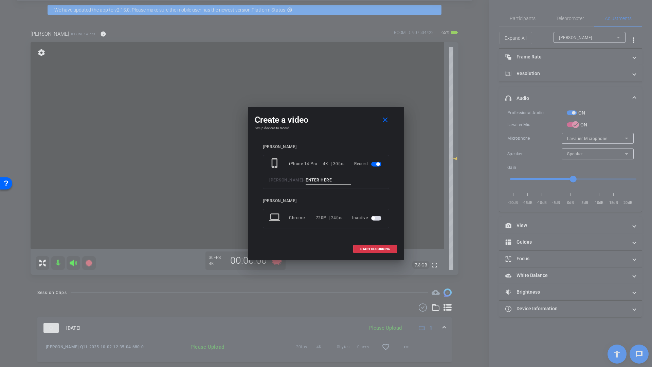
click at [315, 181] on input at bounding box center [329, 180] width 46 height 8
type input "Q12"
click at [374, 249] on span "START RECORDING" at bounding box center [375, 248] width 30 height 3
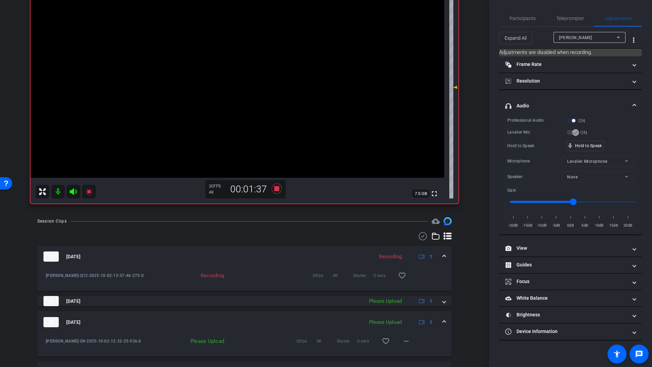
scroll to position [100, 0]
click at [276, 190] on icon at bounding box center [277, 189] width 10 height 10
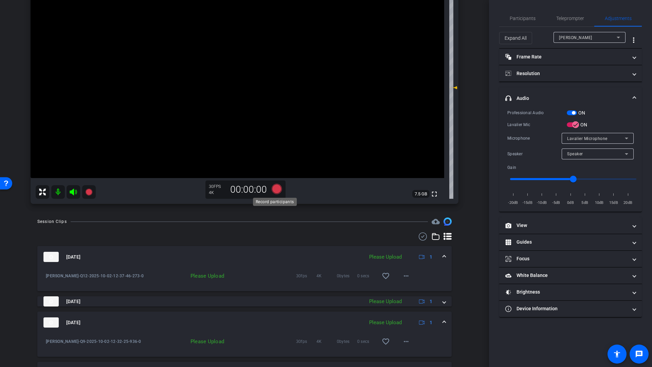
click at [275, 189] on icon at bounding box center [277, 189] width 10 height 10
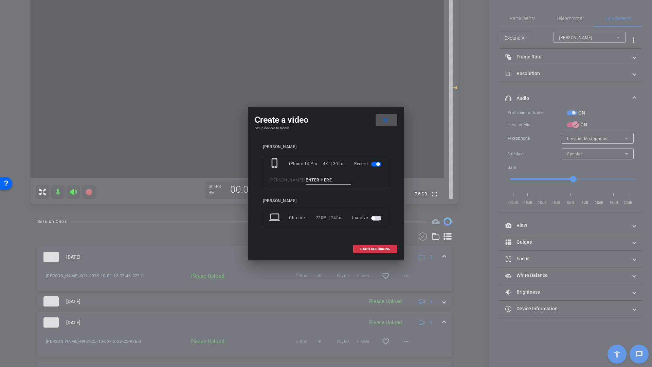
click at [324, 179] on input at bounding box center [329, 180] width 46 height 8
type input "Q13"
click at [371, 249] on span "START RECORDING" at bounding box center [375, 248] width 30 height 3
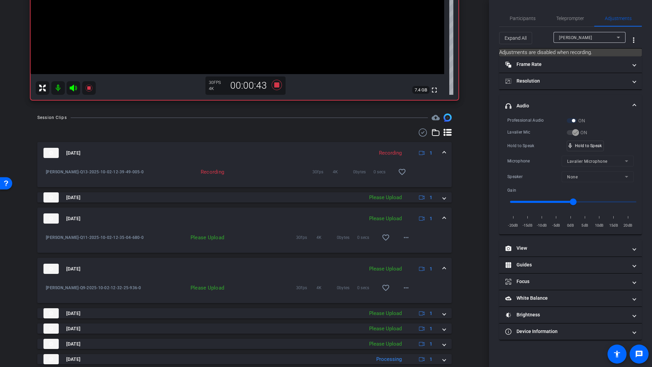
scroll to position [222, 0]
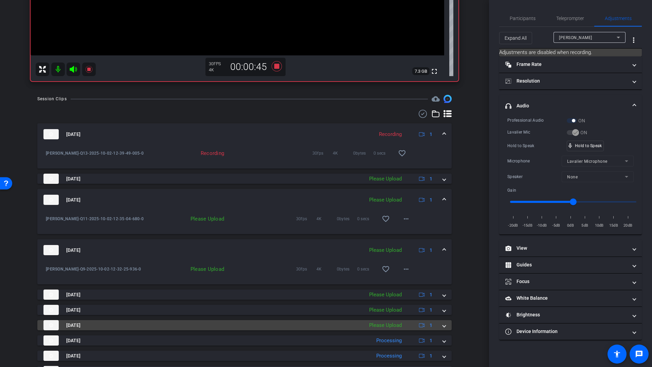
click at [443, 328] on span at bounding box center [444, 325] width 3 height 7
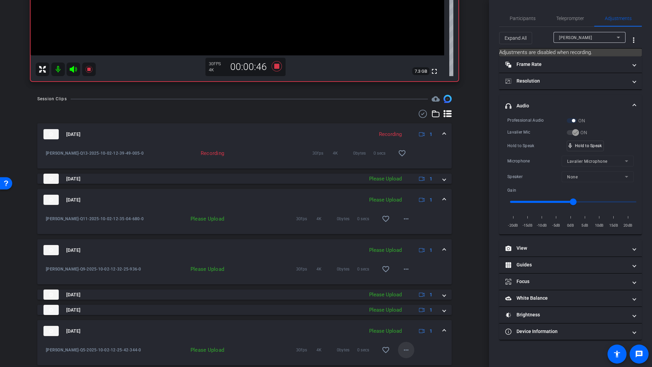
click at [405, 351] on mat-icon "more_horiz" at bounding box center [406, 350] width 8 height 8
click at [407, 319] on span "Upload" at bounding box center [413, 319] width 27 height 8
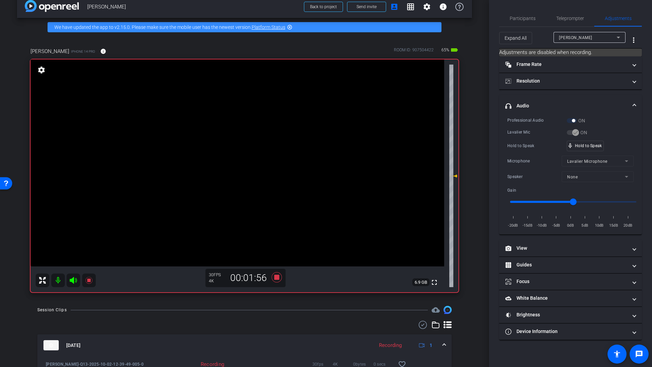
scroll to position [0, 0]
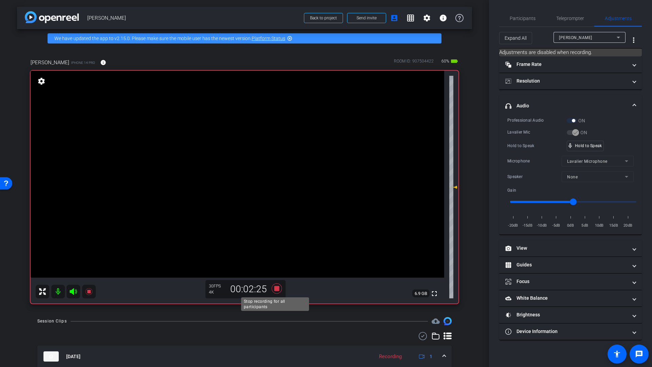
click at [275, 288] on icon at bounding box center [277, 288] width 10 height 10
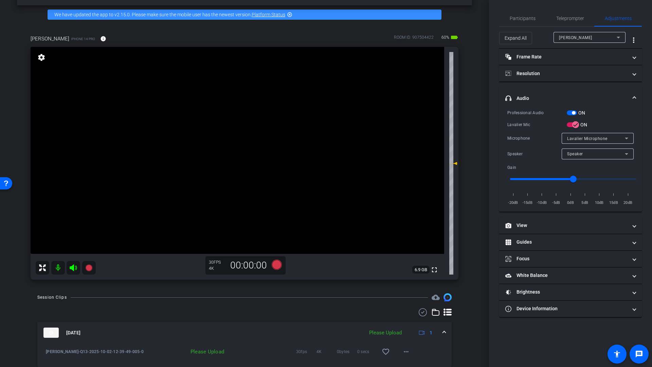
scroll to position [10, 0]
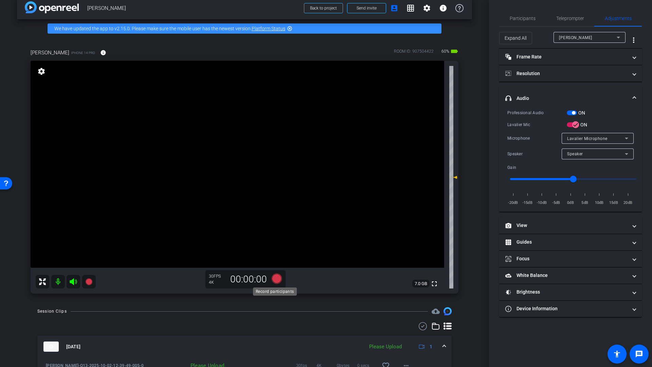
click at [275, 279] on icon at bounding box center [277, 279] width 10 height 10
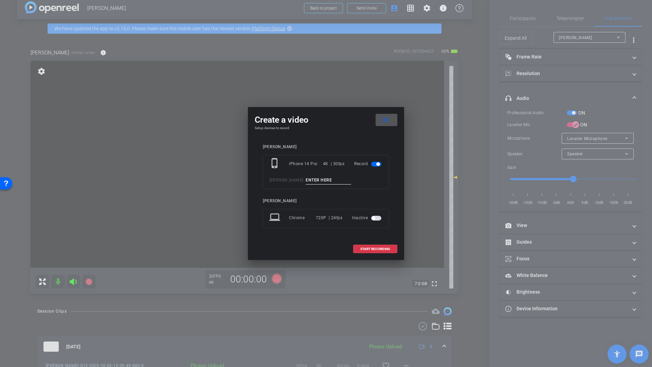
click at [311, 177] on input at bounding box center [329, 180] width 46 height 8
drag, startPoint x: 304, startPoint y: 181, endPoint x: 309, endPoint y: 182, distance: 4.5
click at [306, 181] on input "EOIC Values" at bounding box center [329, 180] width 46 height 8
type input "EPIC Values"
click at [368, 248] on span "START RECORDING" at bounding box center [375, 248] width 30 height 3
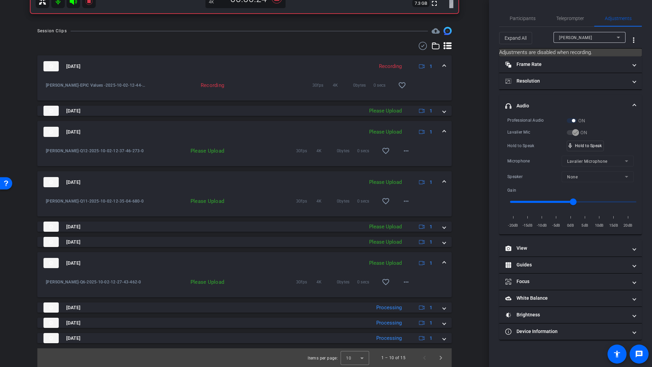
scroll to position [291, 0]
click at [405, 282] on mat-icon "more_horiz" at bounding box center [406, 282] width 8 height 8
click at [408, 297] on span "Upload" at bounding box center [413, 296] width 27 height 8
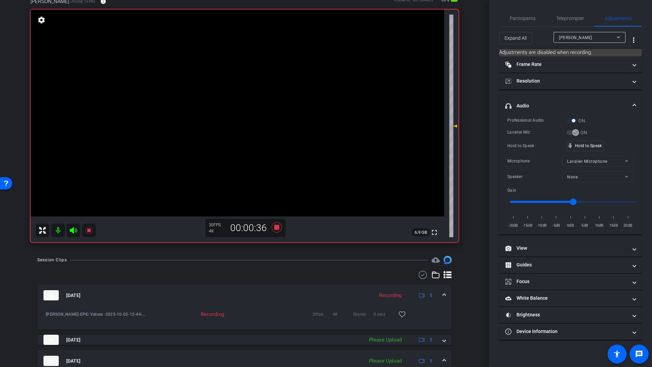
scroll to position [52, 0]
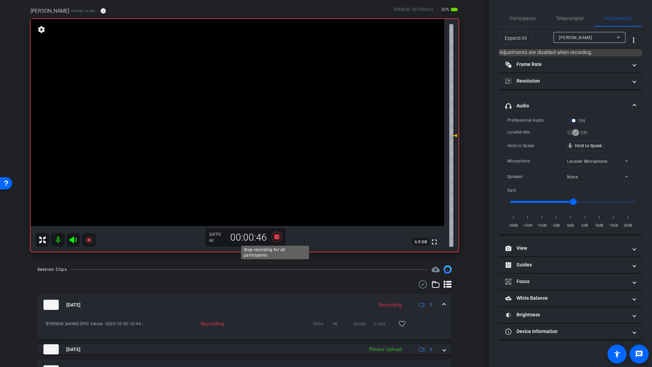
click at [275, 238] on icon at bounding box center [277, 237] width 10 height 10
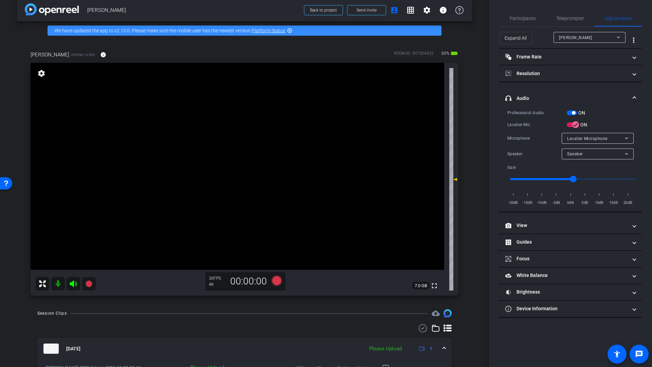
scroll to position [0, 0]
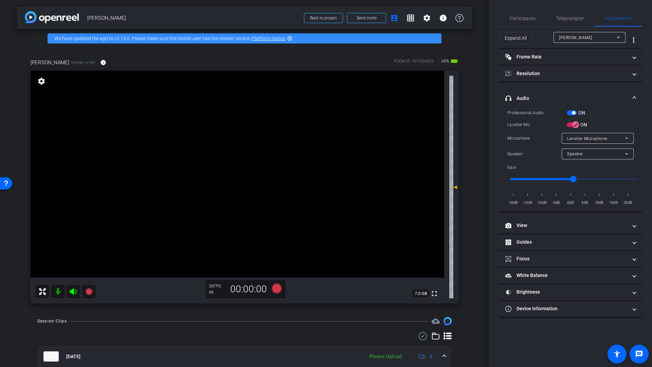
click at [58, 292] on mat-icon at bounding box center [58, 292] width 14 height 14
click at [72, 292] on icon at bounding box center [73, 291] width 7 height 7
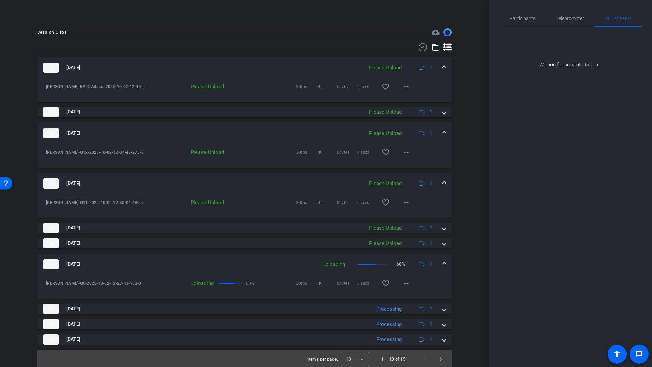
scroll to position [172, 0]
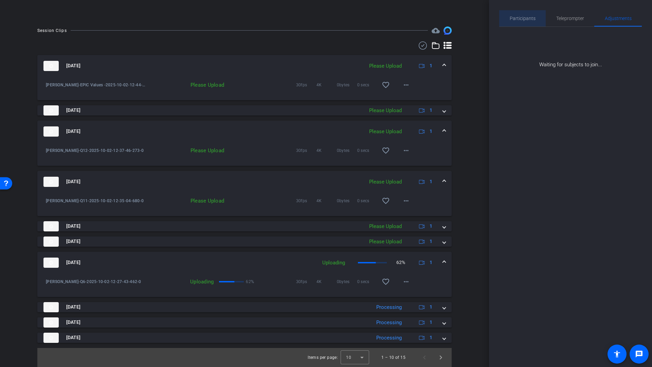
click at [526, 17] on span "Participants" at bounding box center [523, 18] width 26 height 5
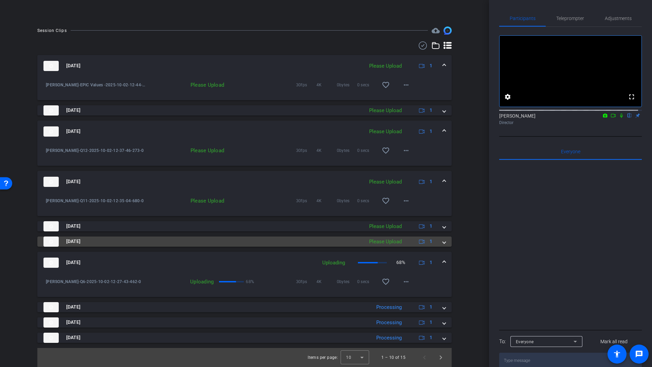
click at [443, 243] on span at bounding box center [444, 241] width 3 height 7
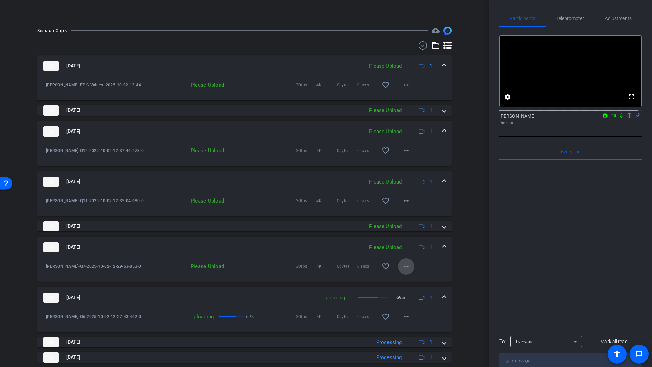
click at [403, 265] on mat-icon "more_horiz" at bounding box center [406, 266] width 8 height 8
click at [403, 280] on span "Upload" at bounding box center [413, 280] width 27 height 8
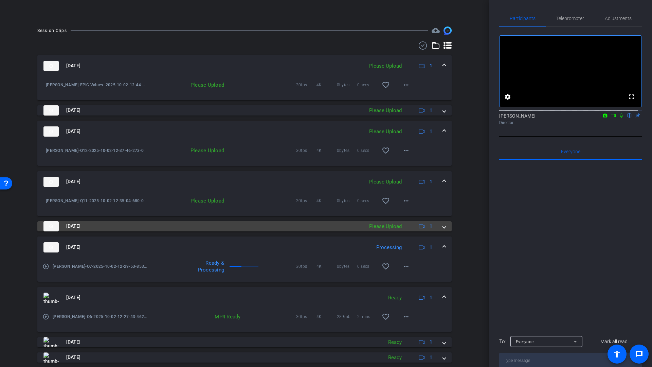
click at [443, 226] on span at bounding box center [444, 226] width 3 height 7
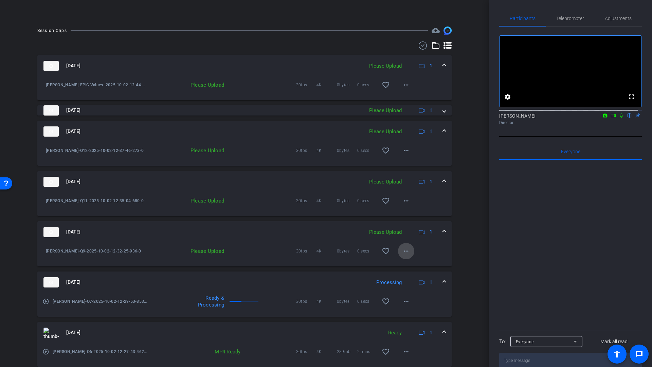
click at [402, 251] on mat-icon "more_horiz" at bounding box center [406, 251] width 8 height 8
click at [405, 265] on span "Upload" at bounding box center [413, 265] width 27 height 8
click at [403, 252] on mat-icon "more_horiz" at bounding box center [406, 251] width 8 height 8
click at [411, 264] on span "Upload" at bounding box center [413, 265] width 27 height 8
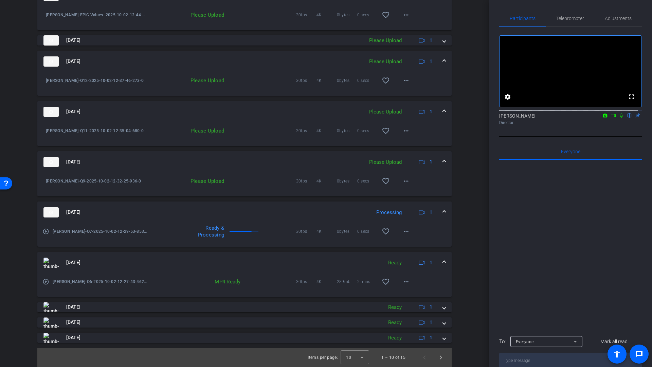
scroll to position [0, 0]
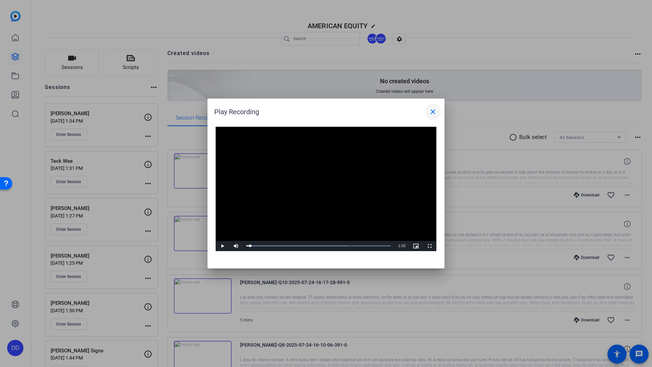
click at [437, 113] on mat-icon "close" at bounding box center [433, 112] width 8 height 8
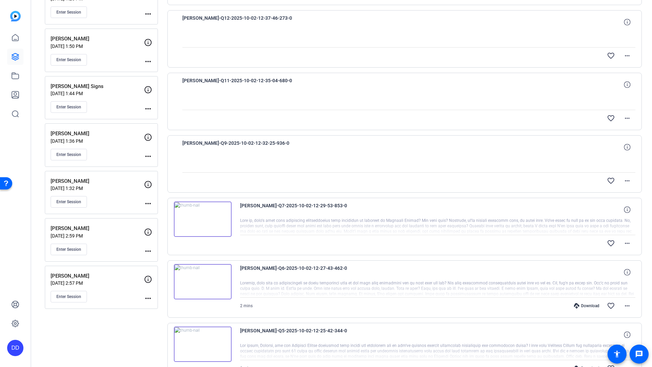
scroll to position [262, 0]
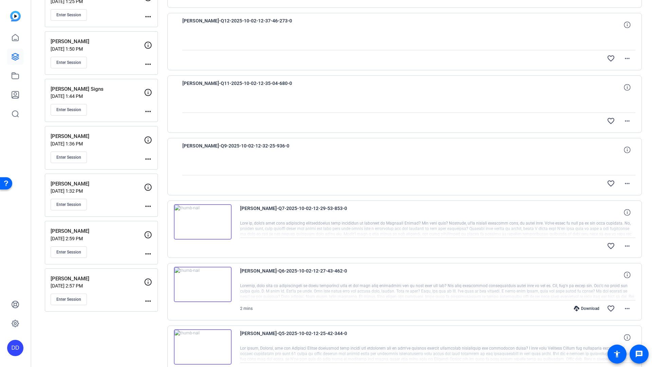
click at [73, 42] on p "[PERSON_NAME]" at bounding box center [97, 42] width 93 height 8
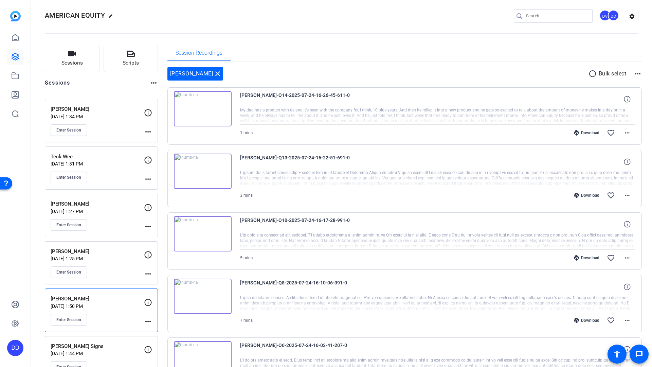
scroll to position [0, 0]
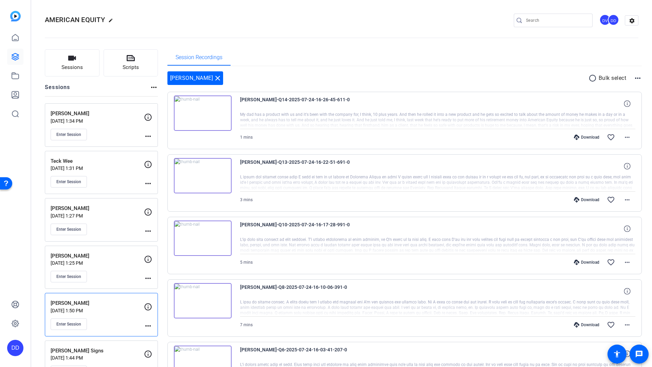
click at [71, 256] on p "[PERSON_NAME]" at bounding box center [97, 256] width 93 height 8
